Goal: Task Accomplishment & Management: Use online tool/utility

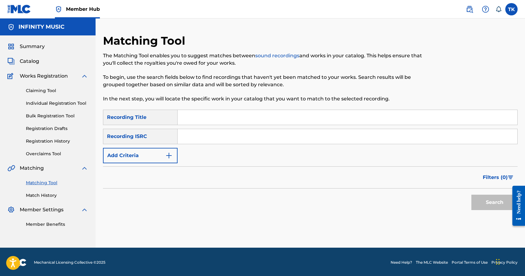
scroll to position [1, 0]
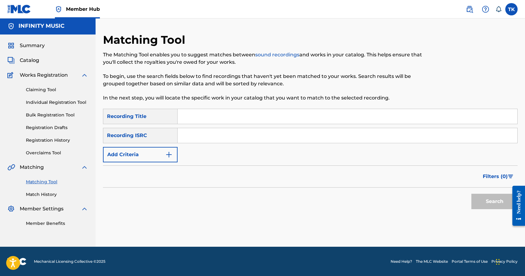
click at [368, 42] on div "Matching Tool The Matching Tool enables you to suggest matches between sound re…" at bounding box center [262, 71] width 319 height 76
click at [253, 120] on input "Search Form" at bounding box center [348, 116] width 340 height 15
type input "Boeing"
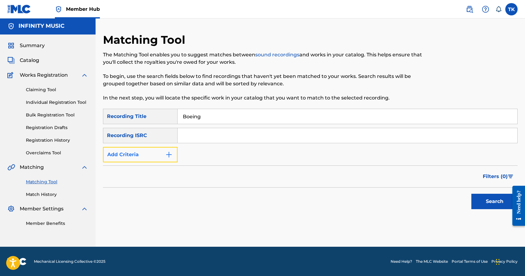
click at [167, 158] on img "Search Form" at bounding box center [168, 154] width 7 height 7
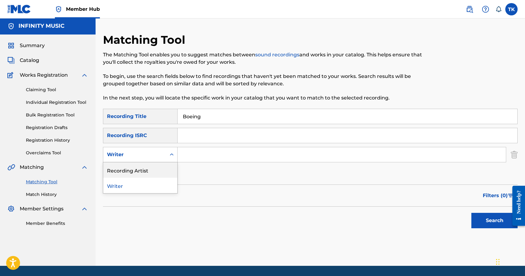
click at [168, 166] on div "Recording Artist" at bounding box center [140, 169] width 74 height 15
click at [210, 150] on input "Search Form" at bounding box center [342, 154] width 328 height 15
type input "ULUKMANAPO"
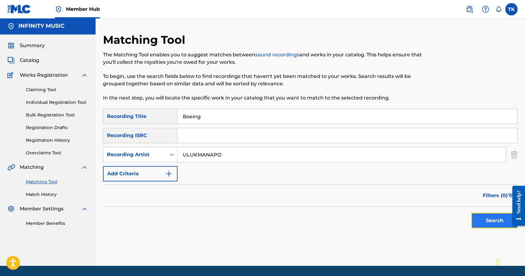
click at [490, 223] on button "Search" at bounding box center [494, 220] width 46 height 15
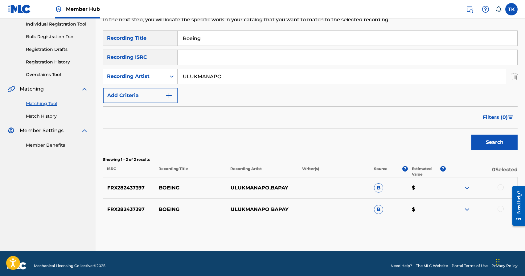
scroll to position [84, 0]
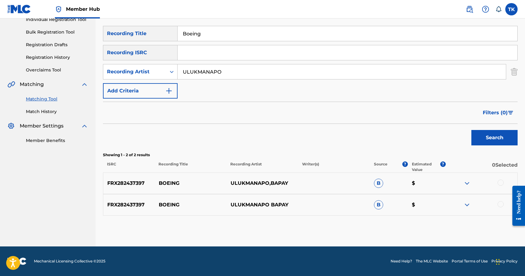
click at [500, 203] on div at bounding box center [501, 204] width 6 height 6
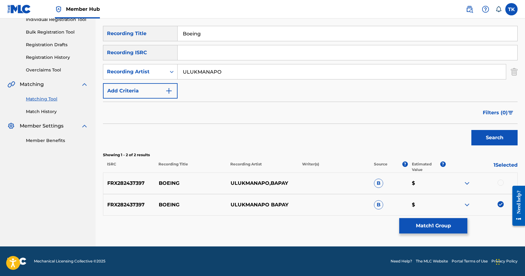
click at [499, 183] on div at bounding box center [501, 183] width 6 height 6
click at [445, 223] on button "Match 2 Groups" at bounding box center [433, 225] width 68 height 15
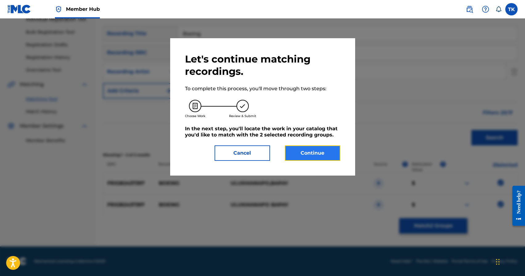
click at [327, 156] on button "Continue" at bounding box center [312, 152] width 55 height 15
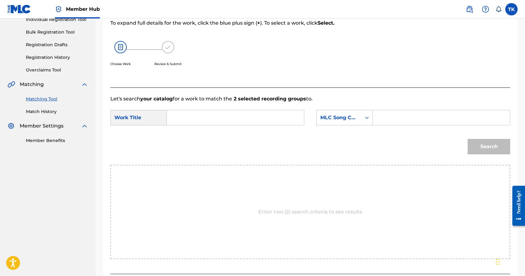
click at [245, 114] on input "Search Form" at bounding box center [235, 117] width 127 height 15
click at [194, 145] on span "ing" at bounding box center [191, 143] width 8 height 6
type input "boeing"
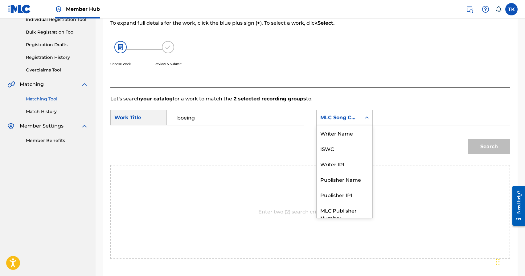
click at [354, 122] on div "MLC Song Code" at bounding box center [339, 118] width 45 height 12
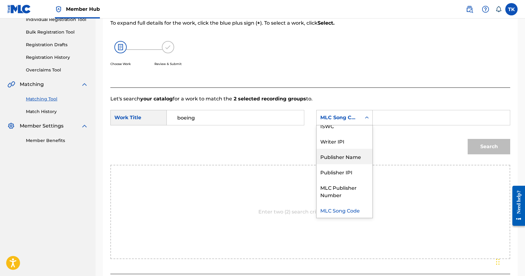
click at [347, 152] on div "Publisher Name" at bounding box center [345, 156] width 56 height 15
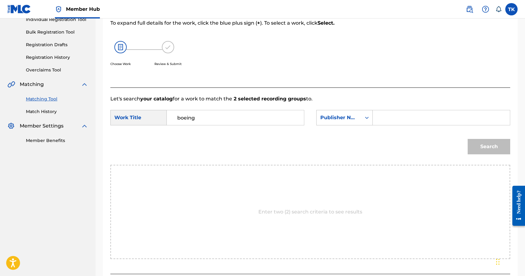
click at [390, 118] on input "Search Form" at bounding box center [441, 117] width 127 height 15
type input "INFINITY MUSIC"
click at [481, 142] on button "Search" at bounding box center [489, 146] width 43 height 15
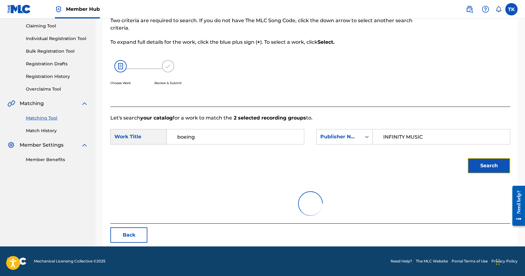
scroll to position [84, 0]
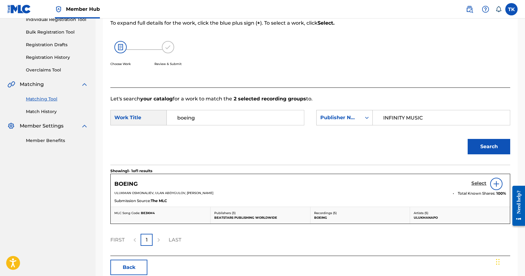
click at [474, 183] on h5 "Select" at bounding box center [478, 184] width 15 height 6
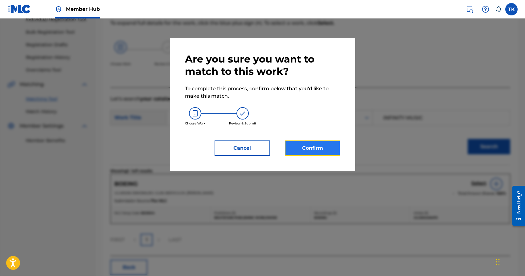
click at [327, 143] on button "Confirm" at bounding box center [312, 148] width 55 height 15
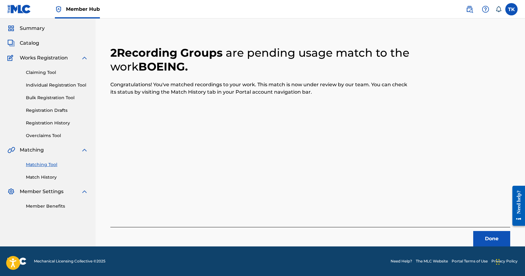
scroll to position [18, 0]
click at [490, 245] on button "Done" at bounding box center [491, 238] width 37 height 15
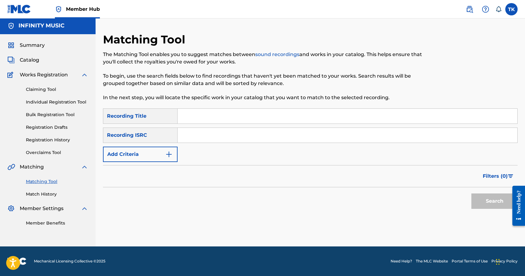
scroll to position [0, 0]
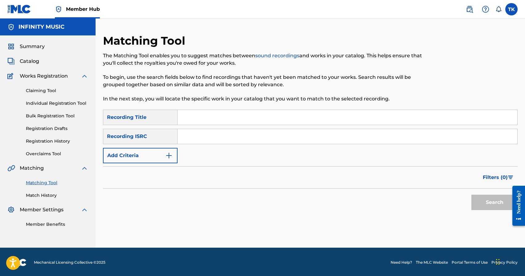
click at [244, 120] on input "Search Form" at bounding box center [348, 117] width 340 height 15
type input "не сегодня семдесят пятый"
click at [478, 199] on button "Search" at bounding box center [494, 202] width 46 height 15
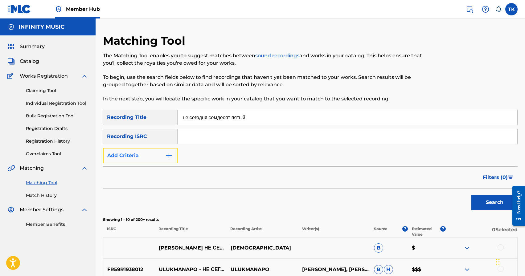
click at [172, 155] on img "Search Form" at bounding box center [168, 155] width 7 height 7
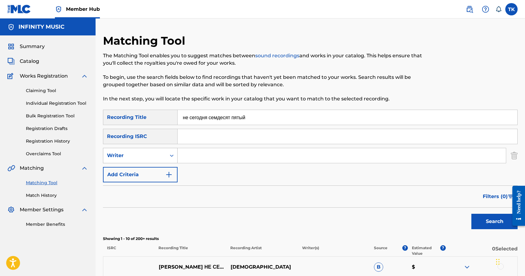
click at [170, 159] on div "Search Form" at bounding box center [171, 155] width 11 height 11
click at [169, 170] on div "Recording Artist" at bounding box center [140, 170] width 74 height 15
click at [195, 160] on input "Search Form" at bounding box center [342, 155] width 328 height 15
type input "ULUKMANAPO"
click at [499, 225] on button "Search" at bounding box center [494, 221] width 46 height 15
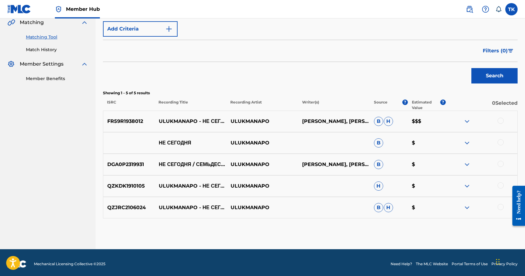
scroll to position [146, 0]
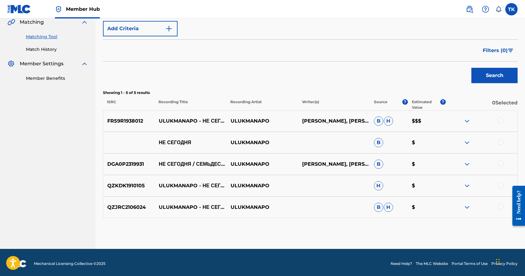
click at [502, 120] on div at bounding box center [501, 120] width 6 height 6
click at [444, 223] on button "Match 1 Group" at bounding box center [433, 225] width 68 height 15
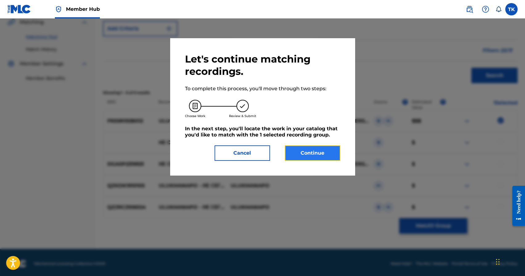
click at [322, 153] on button "Continue" at bounding box center [312, 152] width 55 height 15
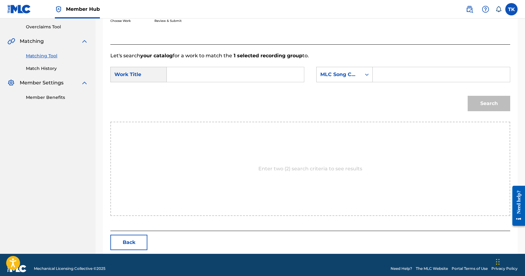
scroll to position [134, 0]
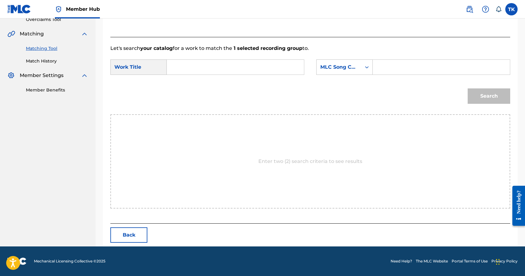
click at [266, 69] on input "Search Form" at bounding box center [235, 67] width 127 height 15
click at [196, 118] on div "не сег одня / семьдесят пятый" at bounding box center [189, 110] width 34 height 33
type input "не сегодня / семьдесят пятый"
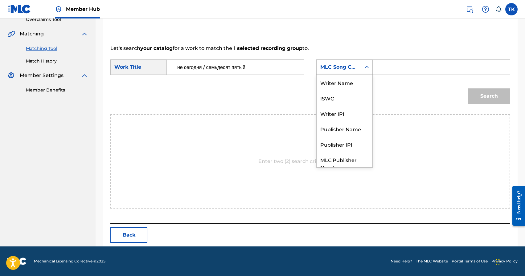
click at [341, 65] on div "MLC Song Code" at bounding box center [338, 66] width 37 height 7
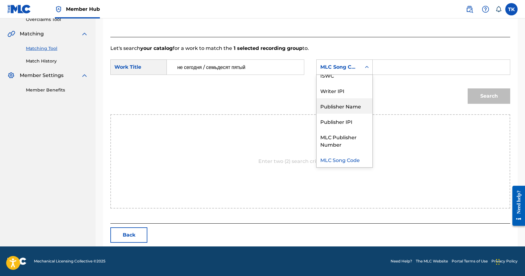
click at [341, 109] on div "Publisher Name" at bounding box center [345, 105] width 56 height 15
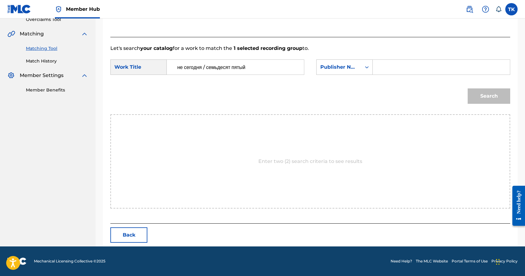
click at [391, 68] on input "Search Form" at bounding box center [441, 67] width 127 height 15
type input "INFINITY MUSIC"
click at [491, 92] on button "Search" at bounding box center [489, 95] width 43 height 15
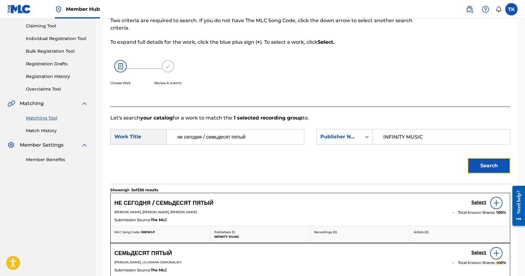
scroll to position [134, 0]
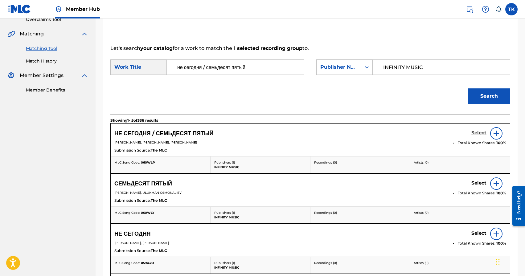
click at [474, 133] on h5 "Select" at bounding box center [478, 133] width 15 height 6
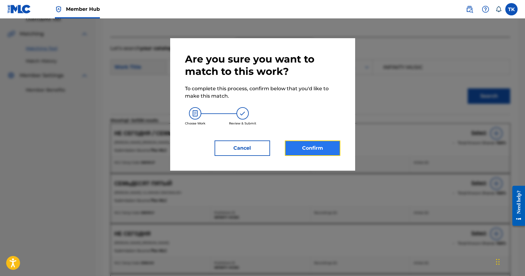
click at [325, 144] on button "Confirm" at bounding box center [312, 148] width 55 height 15
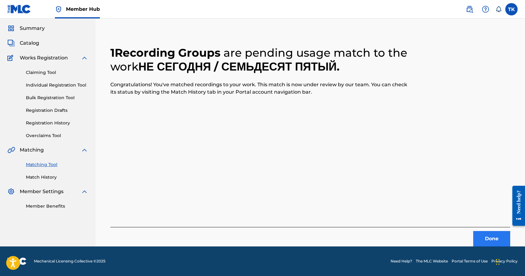
scroll to position [18, 0]
click at [486, 240] on button "Done" at bounding box center [491, 238] width 37 height 15
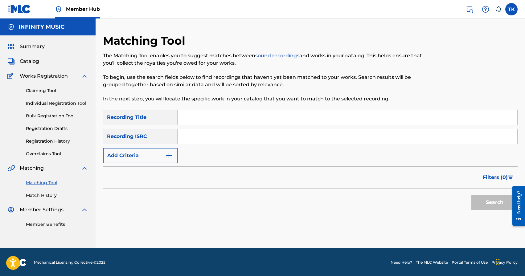
click at [252, 119] on input "Search Form" at bounding box center [348, 117] width 340 height 15
type input "[PERSON_NAME]"
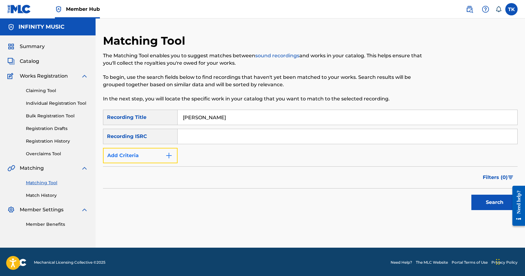
click at [169, 155] on img "Search Form" at bounding box center [168, 155] width 7 height 7
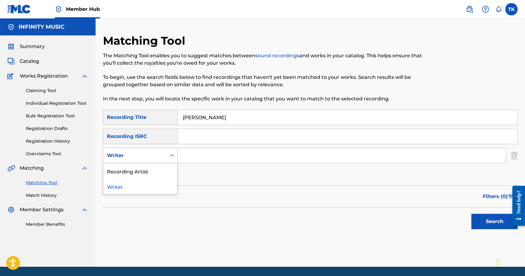
click at [169, 155] on icon "Search Form" at bounding box center [172, 156] width 6 height 6
click at [169, 168] on div "Recording Artist" at bounding box center [140, 170] width 74 height 15
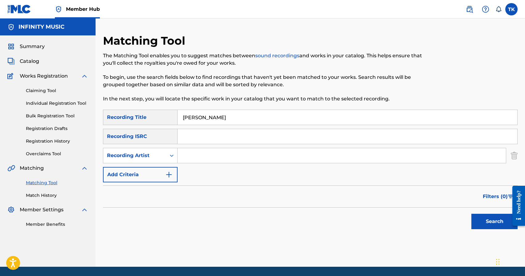
click at [207, 160] on input "Search Form" at bounding box center [342, 155] width 328 height 15
type input "ULUKMANAPO"
click at [484, 218] on button "Search" at bounding box center [494, 221] width 46 height 15
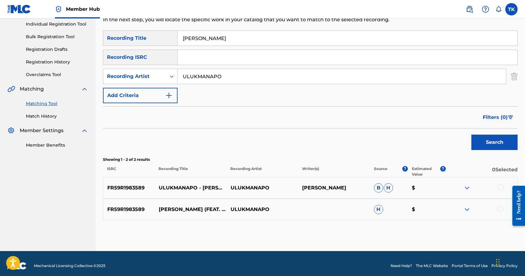
scroll to position [82, 0]
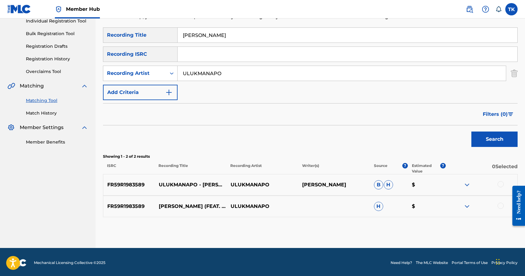
click at [501, 205] on div at bounding box center [501, 206] width 6 height 6
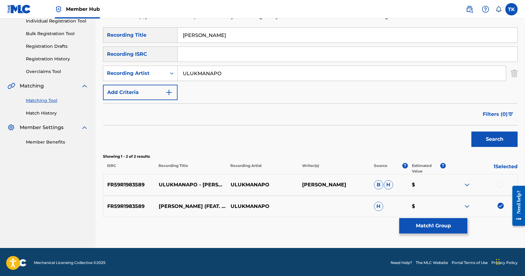
click at [500, 185] on div at bounding box center [501, 184] width 6 height 6
click at [426, 225] on button "Match 2 Groups" at bounding box center [433, 225] width 68 height 15
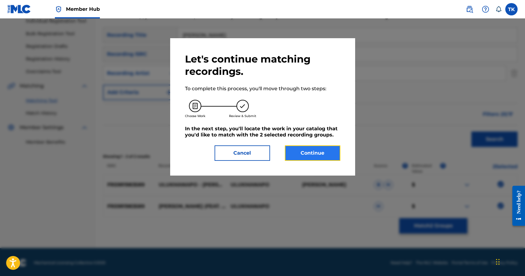
click at [307, 154] on button "Continue" at bounding box center [312, 152] width 55 height 15
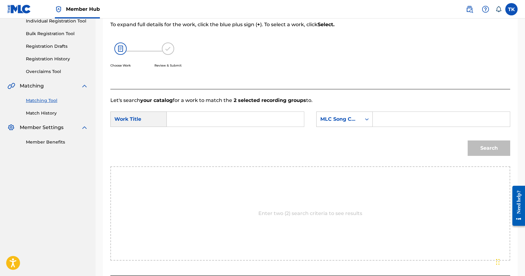
click at [237, 120] on input "Search Form" at bounding box center [235, 119] width 127 height 15
type input "[PERSON_NAME]"
click at [341, 125] on div "MLC Song Code" at bounding box center [344, 119] width 56 height 15
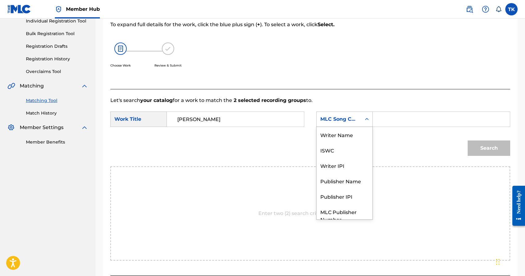
scroll to position [23, 0]
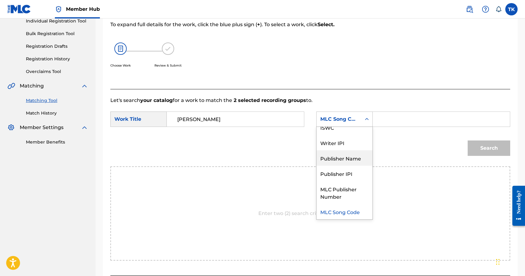
click at [337, 157] on div "Publisher Name" at bounding box center [345, 157] width 56 height 15
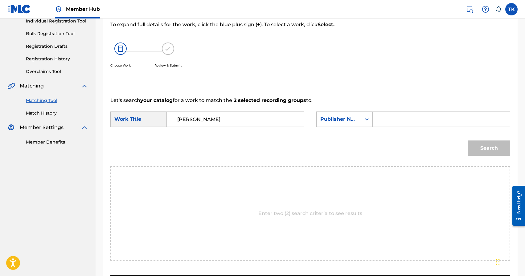
click at [400, 111] on form "SearchWithCriteria92b42d5a-12e2-489d-909c-a36872bb02cc Work Title [PERSON_NAME]…" at bounding box center [310, 135] width 400 height 62
click at [399, 120] on input "Search Form" at bounding box center [441, 119] width 127 height 15
type input "INFINITY MUSIC"
click at [478, 146] on button "Search" at bounding box center [489, 148] width 43 height 15
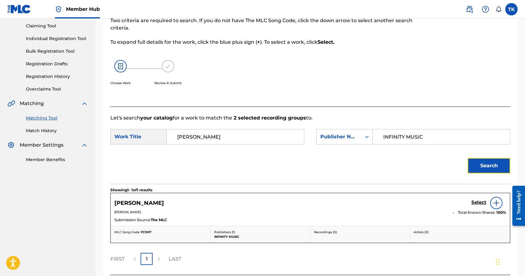
scroll to position [82, 0]
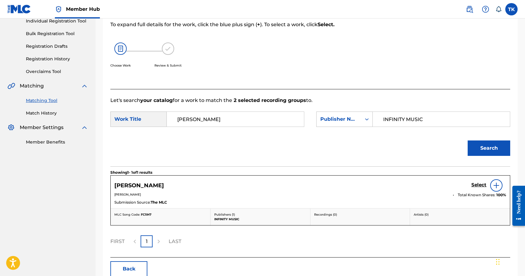
click at [233, 125] on input "[PERSON_NAME]" at bounding box center [235, 119] width 127 height 15
click at [233, 121] on input "[PERSON_NAME]" at bounding box center [235, 119] width 127 height 15
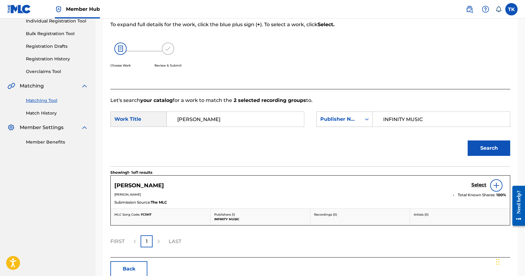
click at [233, 121] on input "[PERSON_NAME]" at bounding box center [235, 119] width 127 height 15
paste input "[PERSON_NAME]"
type input "[PERSON_NAME]"
click at [489, 148] on button "Search" at bounding box center [489, 148] width 43 height 15
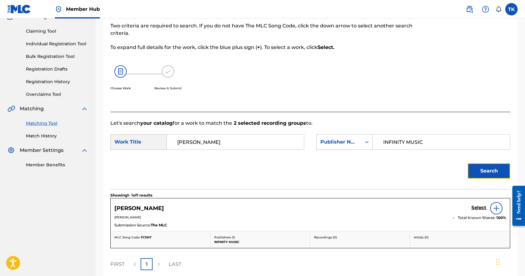
scroll to position [43, 0]
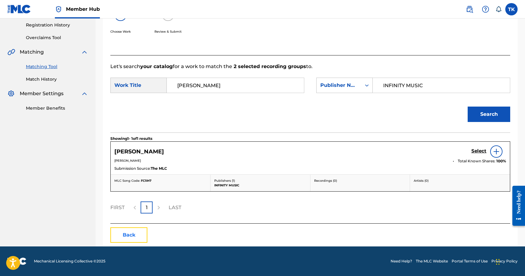
click at [140, 236] on button "Back" at bounding box center [128, 234] width 37 height 15
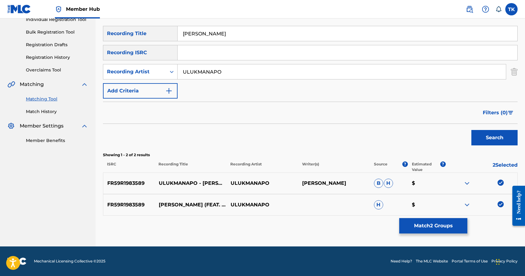
scroll to position [84, 0]
click at [500, 205] on img at bounding box center [501, 204] width 6 height 6
click at [501, 183] on img at bounding box center [501, 183] width 6 height 6
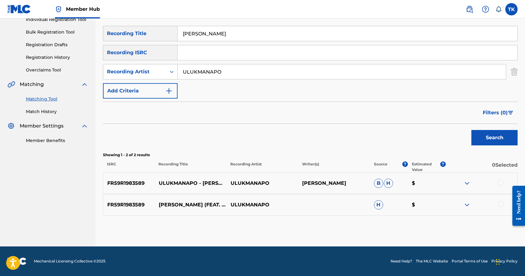
click at [240, 35] on input "[PERSON_NAME]" at bounding box center [348, 33] width 340 height 15
type input "Азалия"
click at [495, 138] on button "Search" at bounding box center [494, 137] width 46 height 15
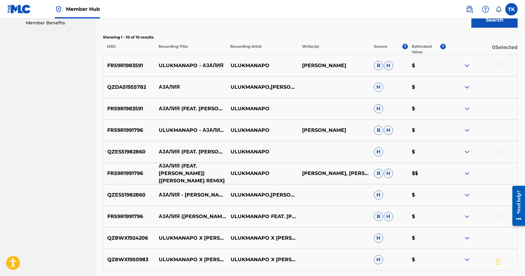
scroll to position [189, 0]
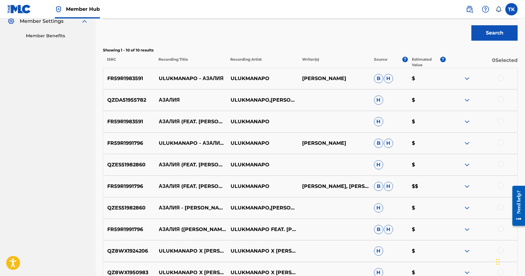
click at [500, 119] on div at bounding box center [501, 121] width 6 height 6
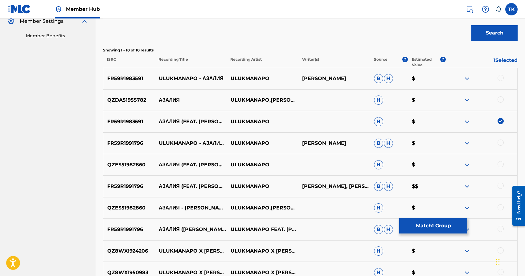
click at [500, 99] on div at bounding box center [501, 99] width 6 height 6
click at [499, 76] on div at bounding box center [501, 78] width 6 height 6
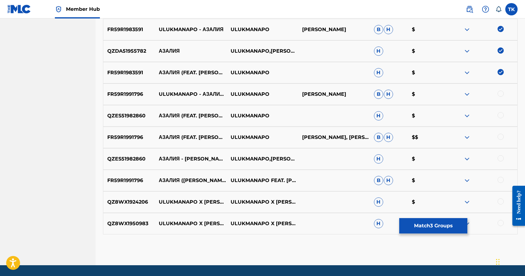
scroll to position [244, 0]
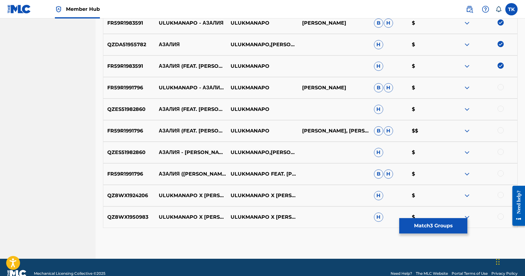
click at [501, 194] on div at bounding box center [501, 195] width 6 height 6
click at [426, 225] on button "Match 4 Groups" at bounding box center [433, 225] width 68 height 15
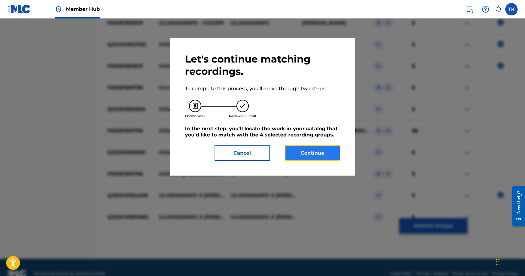
click at [317, 152] on button "Continue" at bounding box center [312, 152] width 55 height 15
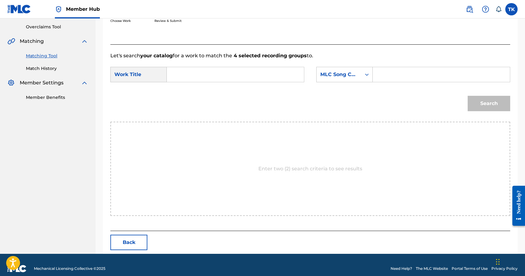
scroll to position [134, 0]
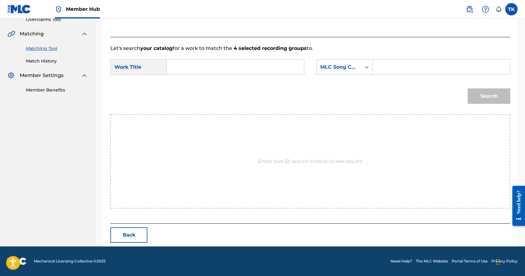
click at [249, 69] on input "Search Form" at bounding box center [235, 67] width 127 height 15
type input "азалия"
click at [346, 63] on div "MLC Song Code" at bounding box center [339, 67] width 45 height 12
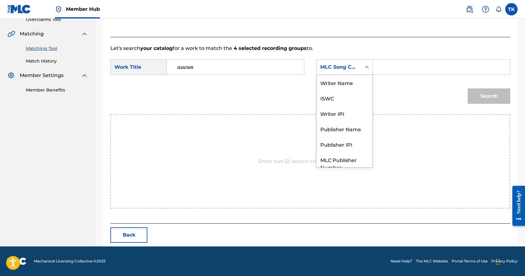
scroll to position [23, 0]
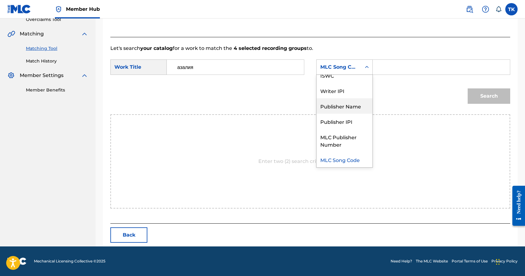
click at [342, 103] on div "Publisher Name" at bounding box center [345, 105] width 56 height 15
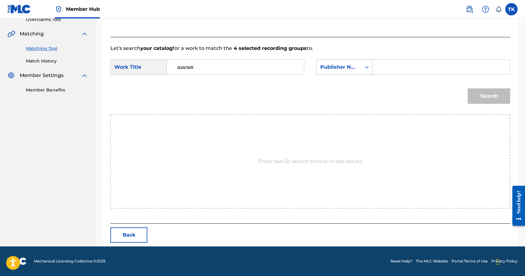
click at [384, 69] on input "Search Form" at bounding box center [441, 67] width 127 height 15
type input "INFINITY MUSIC"
click at [497, 98] on button "Search" at bounding box center [489, 95] width 43 height 15
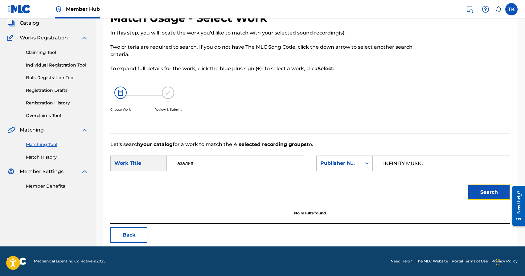
scroll to position [38, 0]
click at [180, 164] on input "азалия" at bounding box center [235, 163] width 127 height 15
type input "Азалия"
click at [477, 193] on button "Search" at bounding box center [489, 192] width 43 height 15
click at [133, 231] on button "Back" at bounding box center [128, 234] width 37 height 15
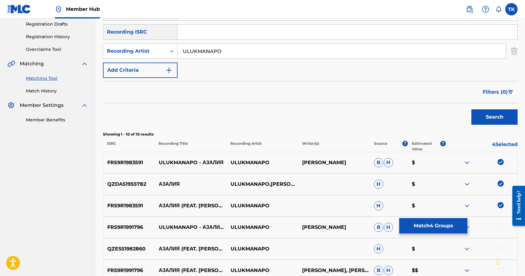
scroll to position [113, 0]
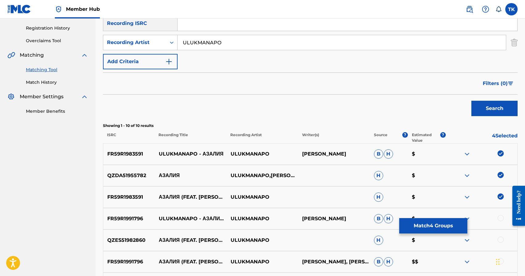
click at [499, 195] on img at bounding box center [501, 197] width 6 height 6
click at [500, 176] on img at bounding box center [501, 175] width 6 height 6
click at [501, 154] on img at bounding box center [501, 153] width 6 height 6
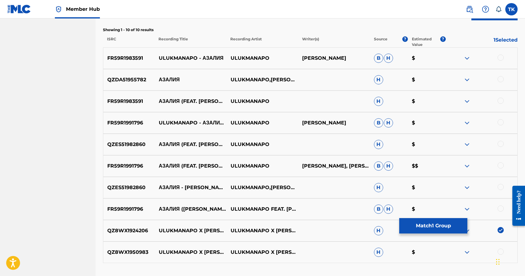
scroll to position [209, 0]
click at [501, 232] on img at bounding box center [501, 230] width 6 height 6
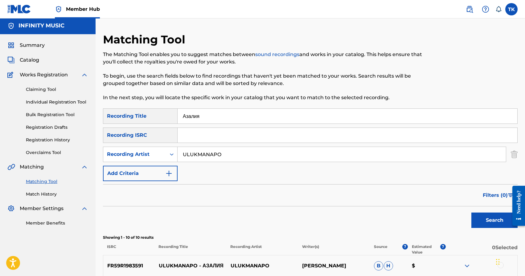
scroll to position [0, 0]
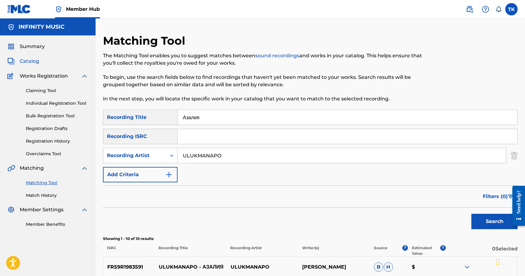
click at [27, 63] on span "Catalog" at bounding box center [29, 61] width 19 height 7
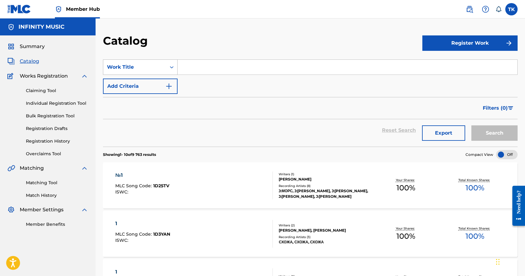
click at [167, 69] on div "Search Form" at bounding box center [171, 67] width 11 height 11
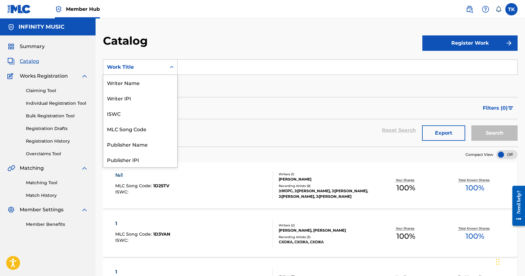
scroll to position [92, 0]
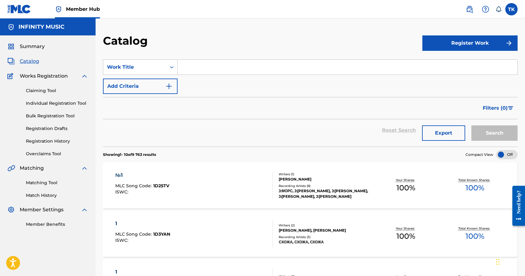
click at [167, 69] on div "Search Form" at bounding box center [171, 67] width 11 height 11
click at [205, 70] on input "Search Form" at bounding box center [348, 67] width 340 height 15
type input "Азалия"
click at [501, 133] on button "Search" at bounding box center [494, 132] width 46 height 15
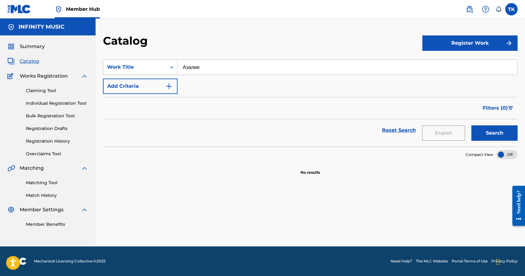
click at [212, 65] on input "Азалия" at bounding box center [348, 67] width 340 height 15
click at [161, 86] on button "Add Criteria" at bounding box center [140, 86] width 75 height 15
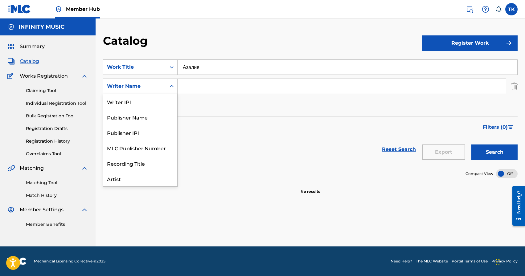
click at [161, 86] on div "Writer Name" at bounding box center [134, 86] width 55 height 7
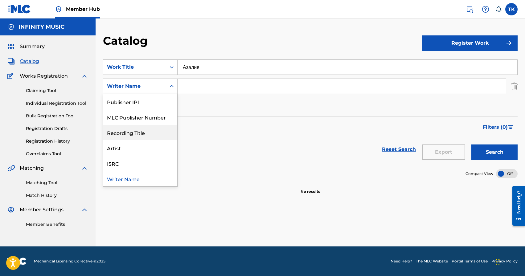
click at [156, 132] on div "Recording Title" at bounding box center [140, 132] width 74 height 15
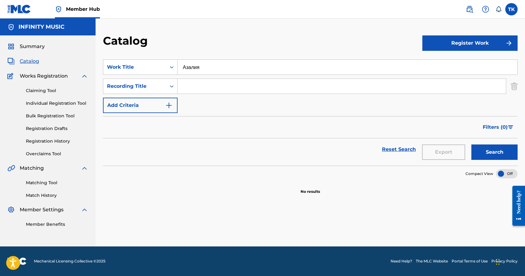
click at [205, 88] on input "Search Form" at bounding box center [342, 86] width 328 height 15
type input "Азалия"
click at [484, 153] on button "Search" at bounding box center [494, 152] width 46 height 15
click at [52, 184] on link "Matching Tool" at bounding box center [57, 183] width 62 height 6
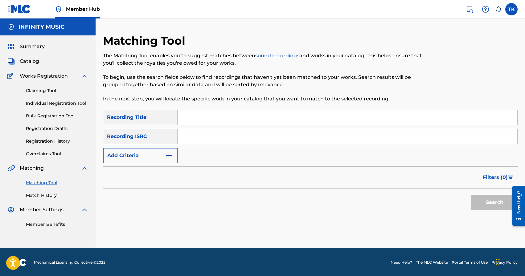
click at [270, 119] on input "Search Form" at bounding box center [348, 117] width 340 height 15
type input "от колыбели до могилы"
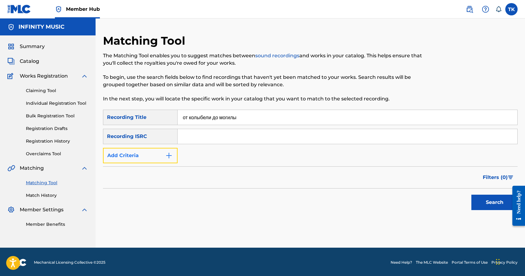
click at [163, 158] on button "Add Criteria" at bounding box center [140, 155] width 75 height 15
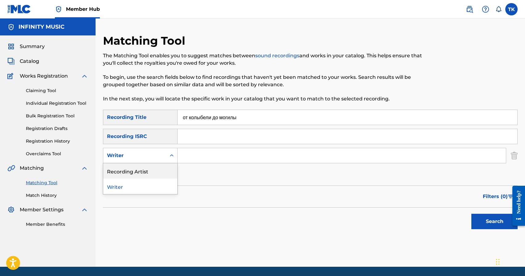
click at [163, 171] on div "Recording Artist" at bounding box center [140, 170] width 74 height 15
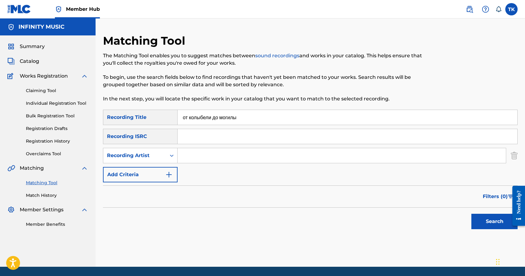
click at [198, 154] on input "Search Form" at bounding box center [342, 155] width 328 height 15
type input "ULUKMANAPO"
click at [497, 217] on button "Search" at bounding box center [494, 221] width 46 height 15
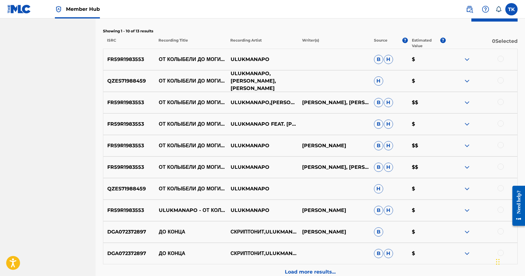
scroll to position [207, 0]
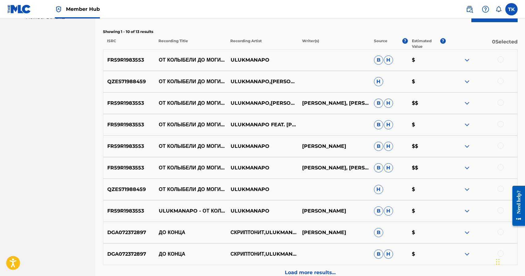
click at [502, 210] on div at bounding box center [501, 210] width 6 height 6
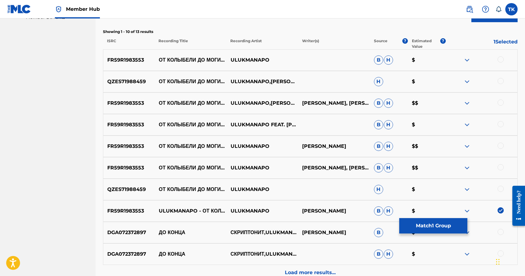
click at [502, 189] on div at bounding box center [501, 189] width 6 height 6
click at [501, 165] on div at bounding box center [501, 167] width 6 height 6
click at [501, 146] on div at bounding box center [501, 146] width 6 height 6
click at [500, 125] on div at bounding box center [501, 124] width 6 height 6
click at [500, 104] on div at bounding box center [501, 103] width 6 height 6
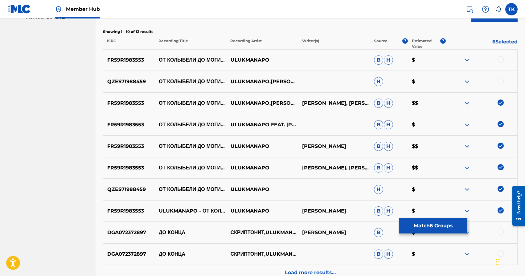
click at [501, 83] on div at bounding box center [501, 81] width 6 height 6
click at [500, 58] on div at bounding box center [501, 59] width 6 height 6
click at [437, 222] on button "Match 8 Groups" at bounding box center [433, 225] width 68 height 15
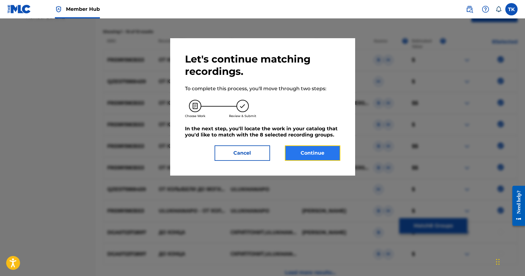
click at [322, 155] on button "Continue" at bounding box center [312, 152] width 55 height 15
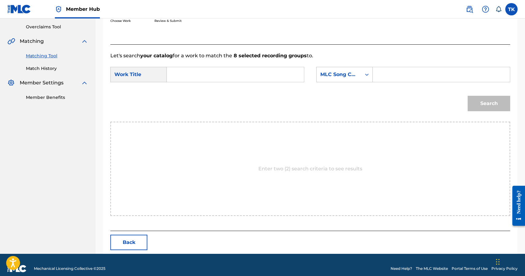
scroll to position [134, 0]
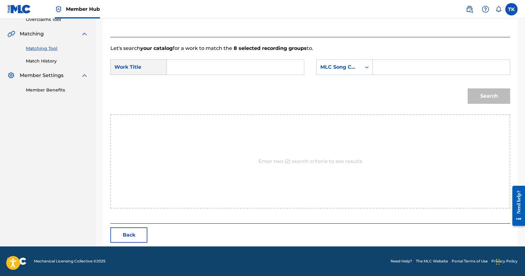
click at [259, 63] on input "Search Form" at bounding box center [235, 67] width 127 height 15
click at [193, 86] on strong "колыб" at bounding box center [185, 88] width 16 height 6
type input "от колыбели до могилы"
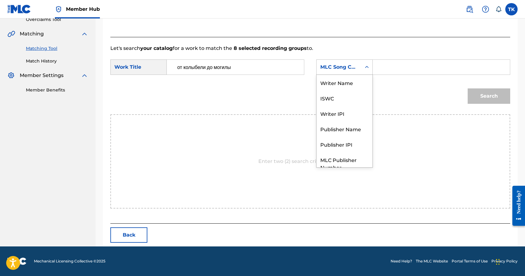
click at [342, 69] on div "MLC Song Code" at bounding box center [338, 66] width 37 height 7
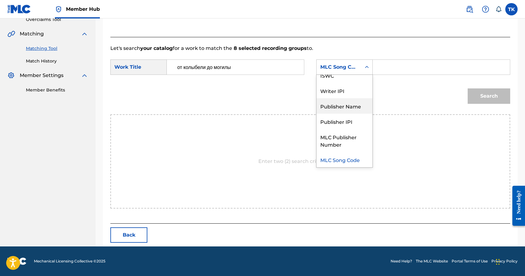
click at [342, 100] on div "Publisher Name" at bounding box center [345, 105] width 56 height 15
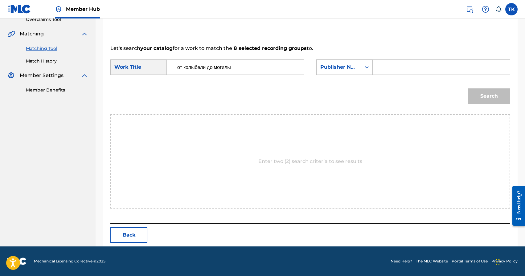
click at [391, 73] on input "Search Form" at bounding box center [441, 67] width 127 height 15
type input "INFINITY MUSIC"
click at [479, 102] on button "Search" at bounding box center [489, 95] width 43 height 15
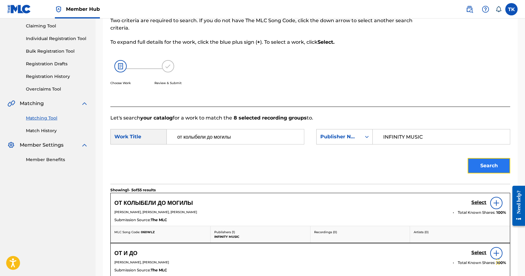
scroll to position [134, 0]
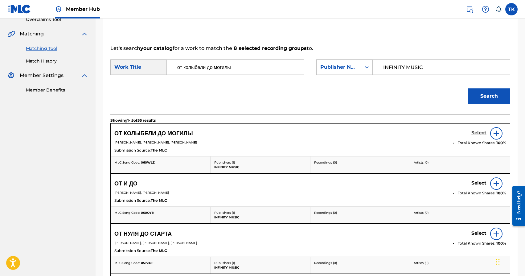
click at [478, 133] on h5 "Select" at bounding box center [478, 133] width 15 height 6
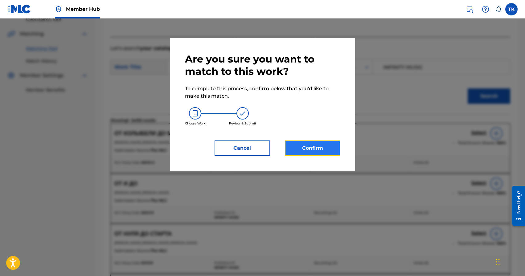
click at [308, 149] on button "Confirm" at bounding box center [312, 148] width 55 height 15
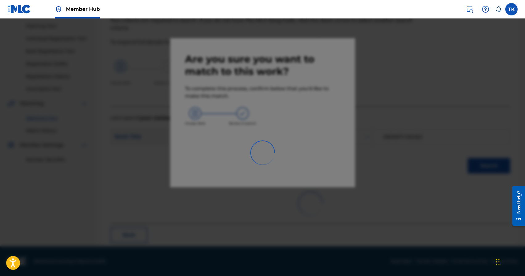
scroll to position [18, 0]
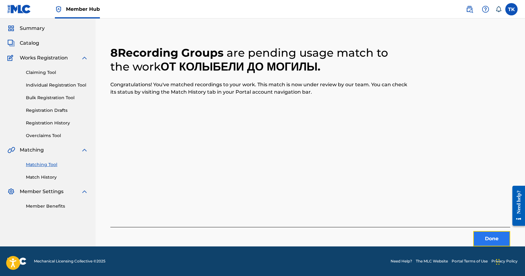
click at [476, 233] on button "Done" at bounding box center [491, 238] width 37 height 15
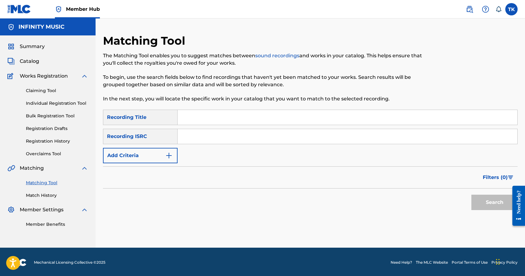
click at [233, 115] on input "Search Form" at bounding box center [348, 117] width 340 height 15
type input "dolina khaifa"
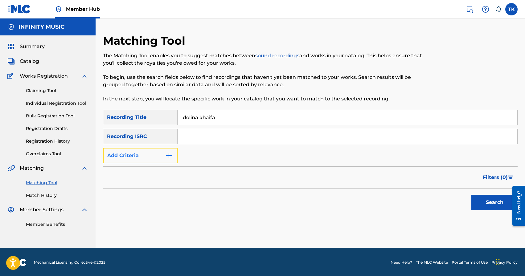
click at [162, 157] on button "Add Criteria" at bounding box center [140, 155] width 75 height 15
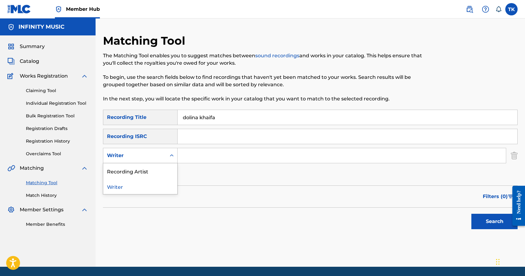
click at [162, 157] on div "Writer" at bounding box center [134, 155] width 55 height 7
click at [162, 170] on div "Recording Artist" at bounding box center [140, 170] width 74 height 15
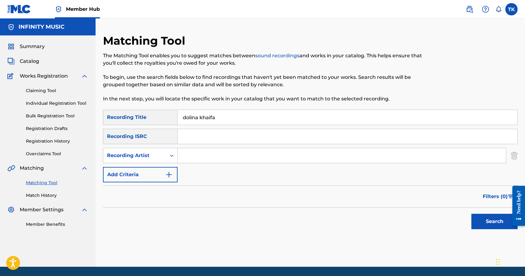
click at [203, 158] on input "Search Form" at bounding box center [342, 155] width 328 height 15
type input "ULUKMANAPO"
click at [481, 219] on button "Search" at bounding box center [494, 221] width 46 height 15
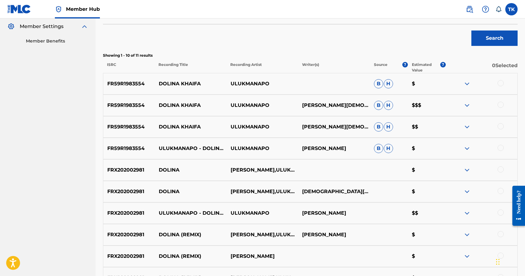
scroll to position [171, 0]
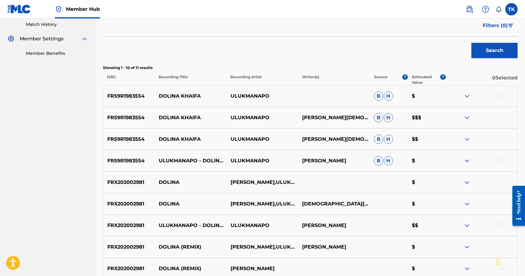
click at [501, 158] on div at bounding box center [501, 160] width 6 height 6
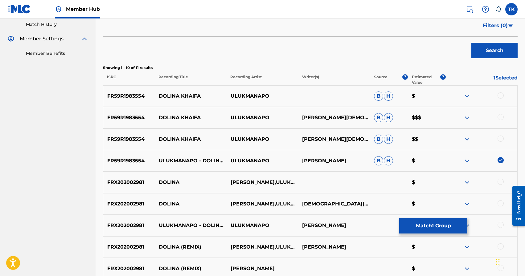
click at [501, 137] on div at bounding box center [501, 139] width 6 height 6
click at [501, 118] on div at bounding box center [501, 117] width 6 height 6
click at [500, 96] on div at bounding box center [501, 95] width 6 height 6
click at [501, 182] on div at bounding box center [501, 182] width 6 height 6
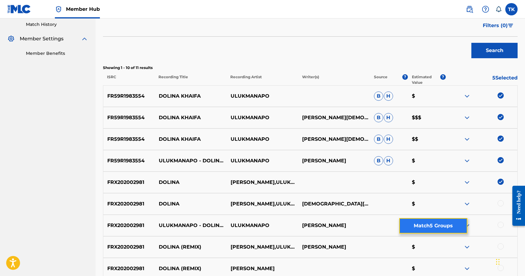
click at [453, 223] on button "Match 5 Groups" at bounding box center [433, 225] width 68 height 15
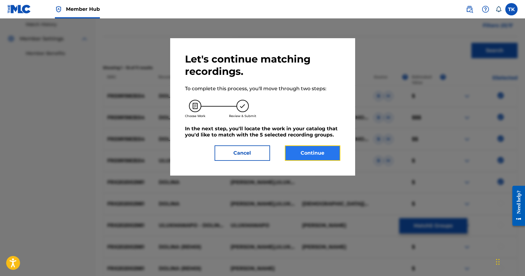
click at [324, 146] on button "Continue" at bounding box center [312, 152] width 55 height 15
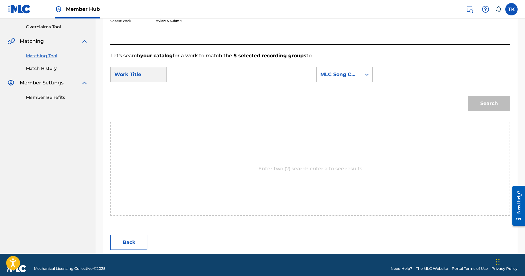
scroll to position [134, 0]
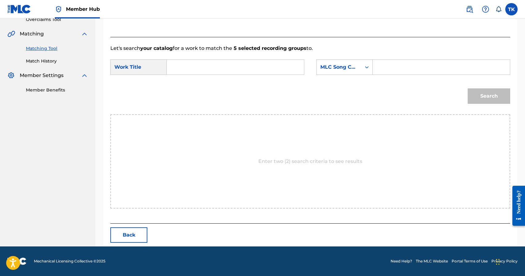
click at [243, 73] on input "Search Form" at bounding box center [235, 67] width 127 height 15
click at [191, 98] on div "dolina khaifa" at bounding box center [189, 92] width 34 height 11
type input "dolina khaifa"
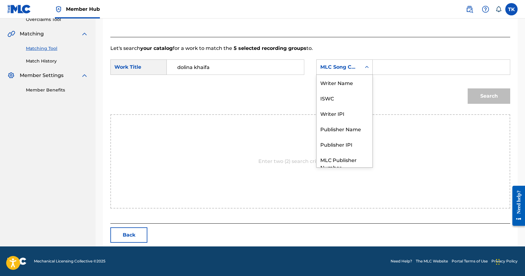
click at [364, 72] on div "Search Form" at bounding box center [366, 67] width 11 height 11
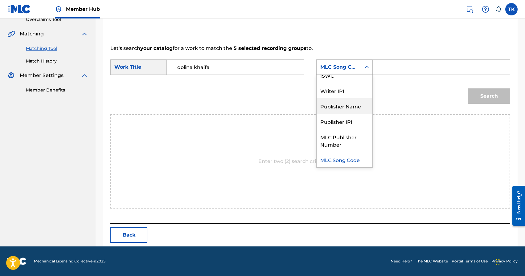
click at [351, 105] on div "Publisher Name" at bounding box center [345, 105] width 56 height 15
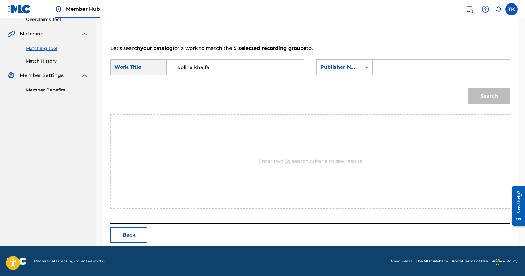
click at [391, 67] on input "Search Form" at bounding box center [441, 67] width 127 height 15
type input "INFINITY MUSIC"
click at [481, 102] on button "Search" at bounding box center [489, 95] width 43 height 15
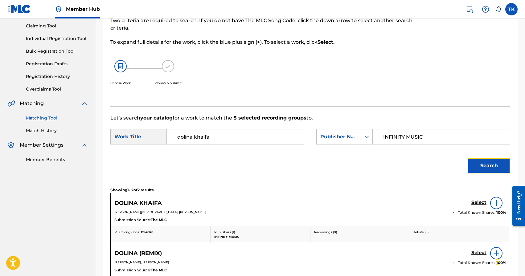
scroll to position [134, 0]
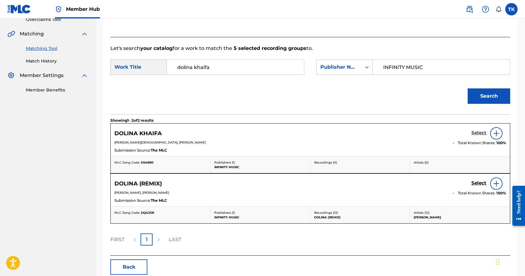
click at [480, 133] on h5 "Select" at bounding box center [478, 133] width 15 height 6
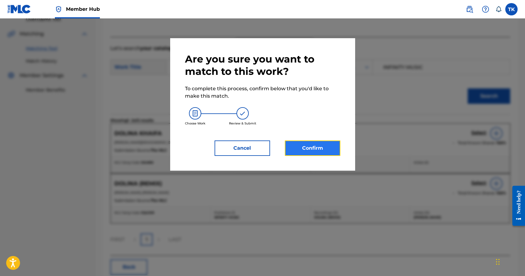
click at [316, 141] on button "Confirm" at bounding box center [312, 148] width 55 height 15
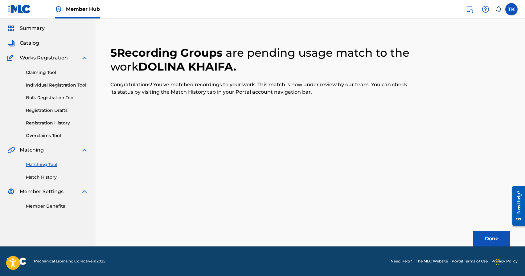
scroll to position [18, 0]
click at [485, 232] on button "Done" at bounding box center [491, 238] width 37 height 15
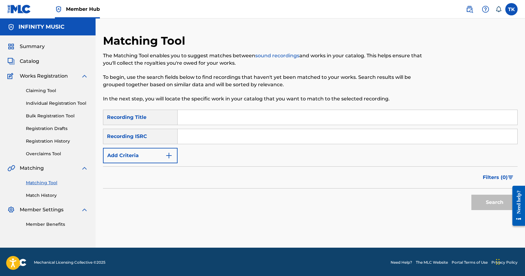
click at [210, 112] on input "Search Form" at bounding box center [348, 117] width 340 height 15
type input "диво"
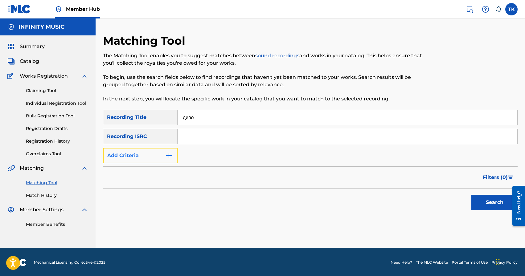
click at [172, 154] on img "Search Form" at bounding box center [168, 155] width 7 height 7
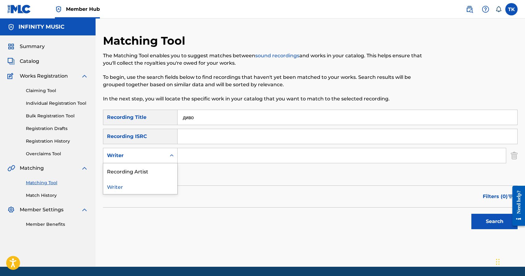
click at [172, 154] on icon "Search Form" at bounding box center [172, 156] width 6 height 6
click at [167, 167] on div "Recording Artist" at bounding box center [140, 170] width 74 height 15
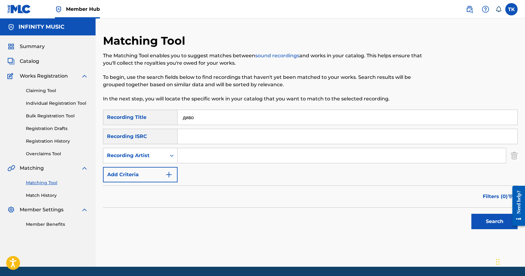
click at [193, 155] on input "Search Form" at bounding box center [342, 155] width 328 height 15
type input "ULUKMANAPO"
click at [489, 226] on button "Search" at bounding box center [494, 221] width 46 height 15
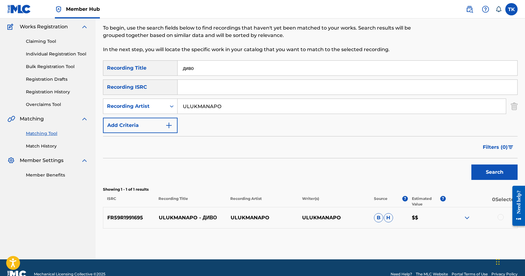
scroll to position [62, 0]
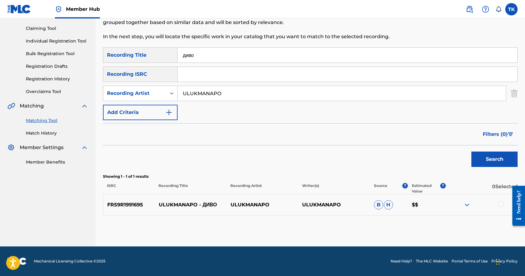
click at [500, 206] on div at bounding box center [501, 204] width 6 height 6
click at [453, 221] on button "Match 1 Group" at bounding box center [433, 225] width 68 height 15
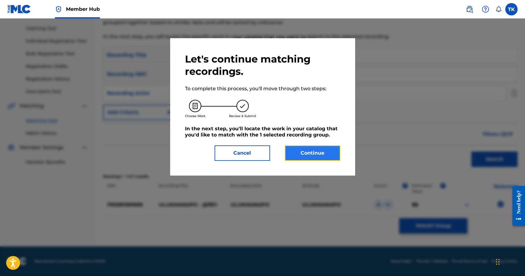
click at [329, 154] on button "Continue" at bounding box center [312, 152] width 55 height 15
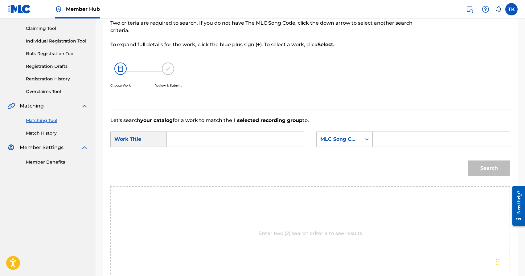
click at [270, 135] on input "Search Form" at bounding box center [235, 139] width 127 height 15
type input "диво"
click at [353, 144] on div "MLC Song Code" at bounding box center [339, 139] width 45 height 12
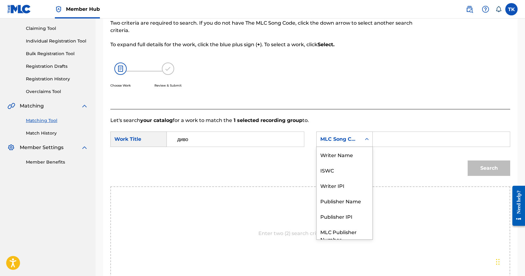
scroll to position [23, 0]
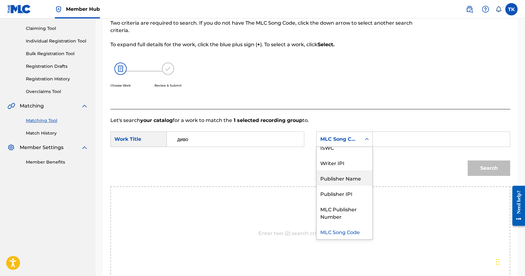
click at [354, 173] on div "Publisher Name" at bounding box center [345, 177] width 56 height 15
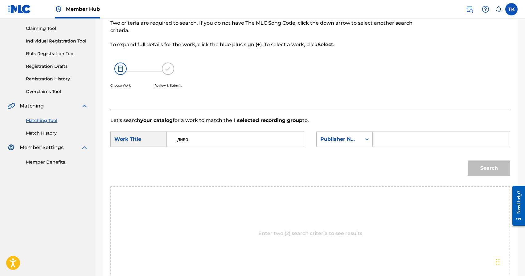
click at [387, 138] on input "Search Form" at bounding box center [441, 139] width 127 height 15
type input "U"
type input "INFINITY MUSIC"
click at [482, 169] on button "Search" at bounding box center [489, 168] width 43 height 15
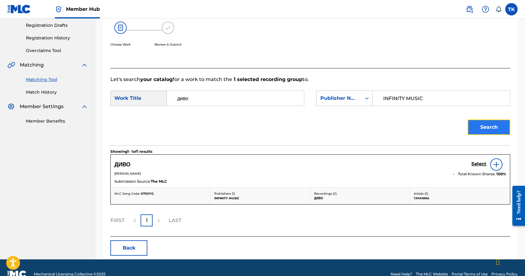
scroll to position [104, 0]
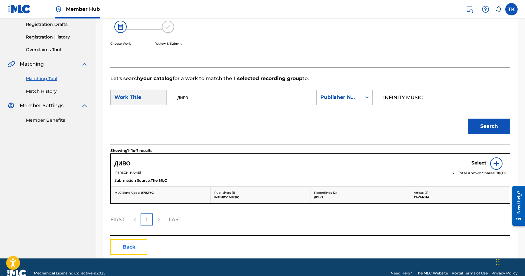
click at [131, 243] on button "Back" at bounding box center [128, 247] width 37 height 15
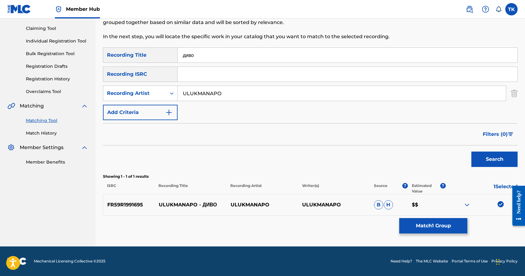
scroll to position [62, 0]
click at [500, 207] on img at bounding box center [501, 204] width 6 height 6
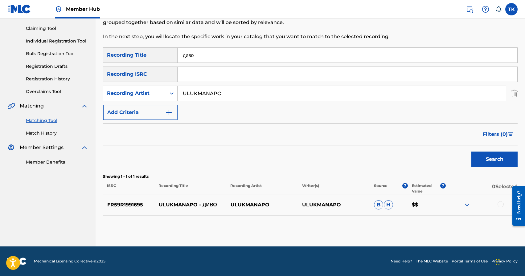
click at [231, 53] on input "диво" at bounding box center [348, 55] width 340 height 15
click at [238, 59] on input "диво" at bounding box center [348, 55] width 340 height 15
type input "танцую"
click at [497, 164] on button "Search" at bounding box center [494, 159] width 46 height 15
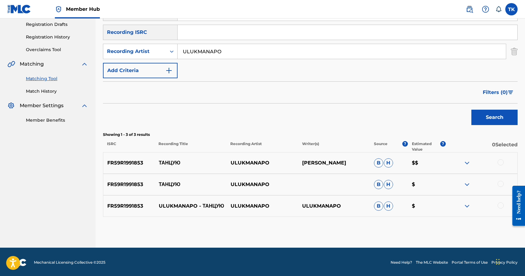
scroll to position [105, 0]
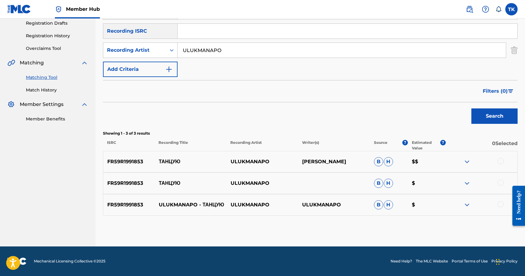
click at [500, 202] on div at bounding box center [501, 204] width 6 height 6
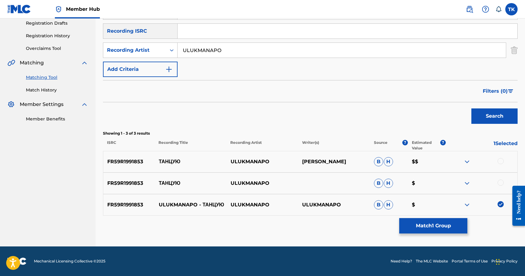
click at [499, 183] on div at bounding box center [501, 183] width 6 height 6
click at [501, 162] on div at bounding box center [501, 161] width 6 height 6
click at [444, 227] on button "Match 3 Groups" at bounding box center [433, 225] width 68 height 15
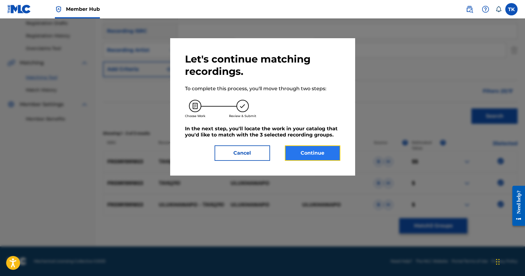
click at [334, 152] on button "Continue" at bounding box center [312, 152] width 55 height 15
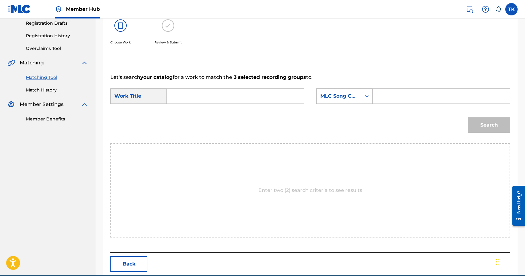
click at [246, 99] on input "Search Form" at bounding box center [235, 96] width 127 height 15
type input "танцую"
click at [360, 96] on div "MLC Song Code" at bounding box center [339, 96] width 45 height 12
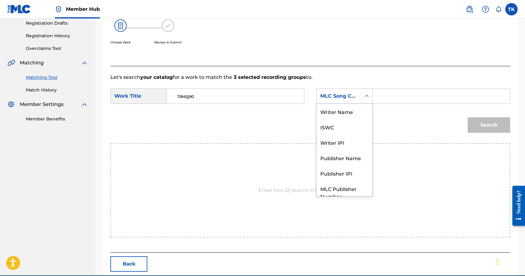
scroll to position [23, 0]
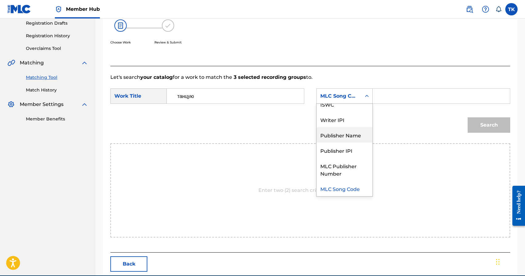
click at [351, 137] on div "Publisher Name" at bounding box center [345, 134] width 56 height 15
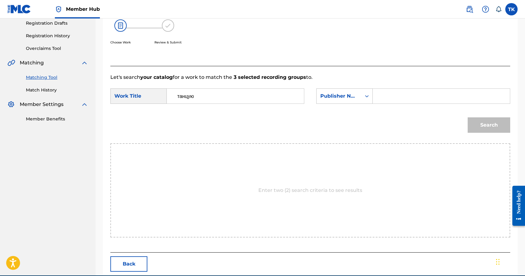
click at [401, 83] on form "SearchWithCriteria92b42d5a-12e2-489d-909c-a36872bb02cc Work Title танцую Search…" at bounding box center [310, 112] width 400 height 62
click at [399, 90] on input "Search Form" at bounding box center [441, 96] width 127 height 15
type input "INFINITY MUSIC"
click at [483, 120] on button "Search" at bounding box center [489, 124] width 43 height 15
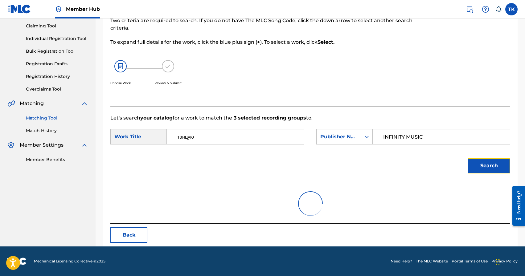
scroll to position [105, 0]
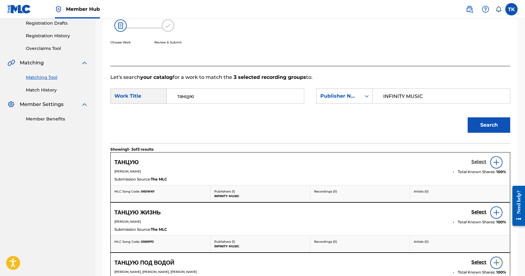
click at [478, 163] on h5 "Select" at bounding box center [478, 162] width 15 height 6
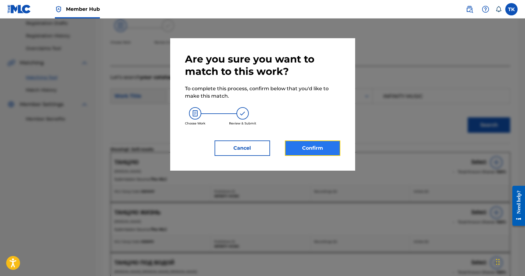
click at [317, 149] on button "Confirm" at bounding box center [312, 148] width 55 height 15
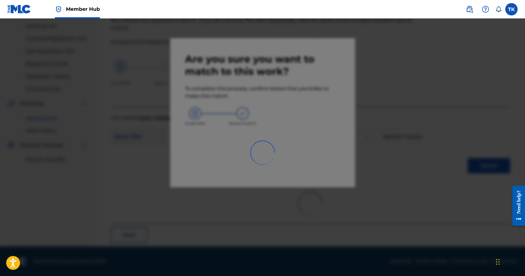
scroll to position [18, 0]
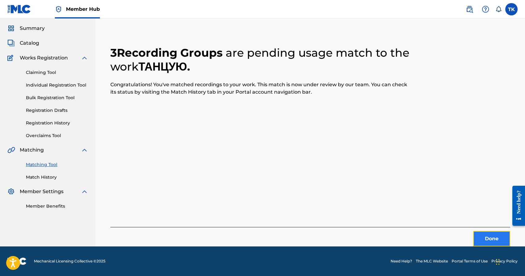
click at [490, 240] on button "Done" at bounding box center [491, 238] width 37 height 15
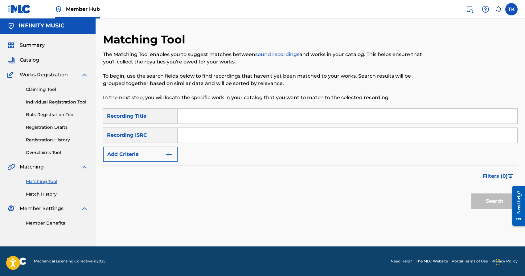
scroll to position [0, 0]
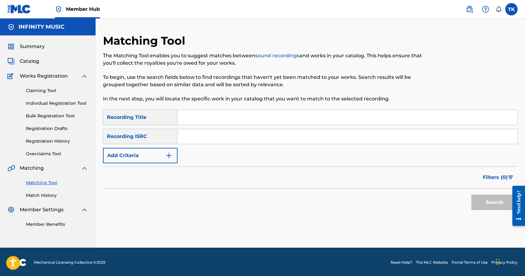
click at [230, 116] on input "Search Form" at bounding box center [348, 117] width 340 height 15
type input "фантазия"
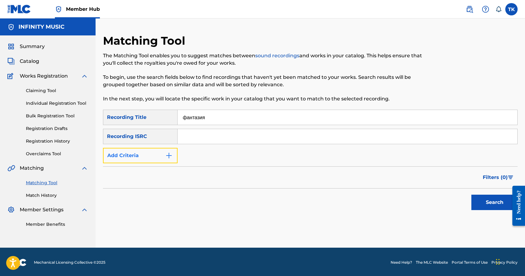
click at [160, 158] on button "Add Criteria" at bounding box center [140, 155] width 75 height 15
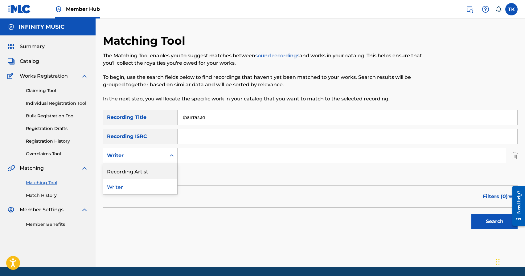
click at [160, 168] on div "Recording Artist" at bounding box center [140, 170] width 74 height 15
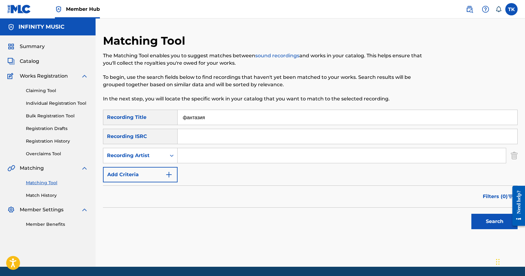
click at [204, 157] on input "Search Form" at bounding box center [342, 155] width 328 height 15
type input "ULUKMANAPO"
click at [474, 220] on button "Search" at bounding box center [494, 221] width 46 height 15
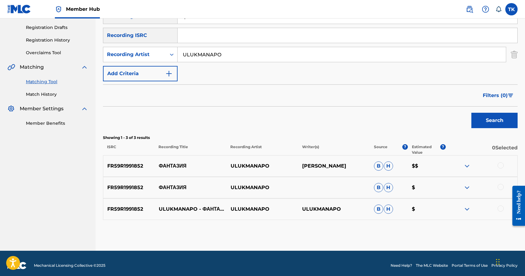
scroll to position [105, 0]
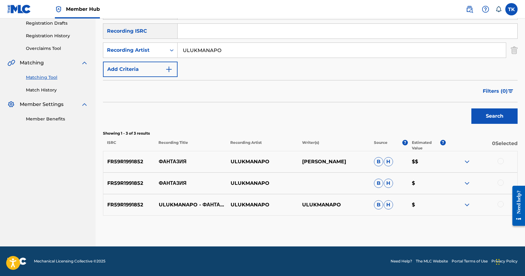
click at [502, 202] on div at bounding box center [501, 204] width 6 height 6
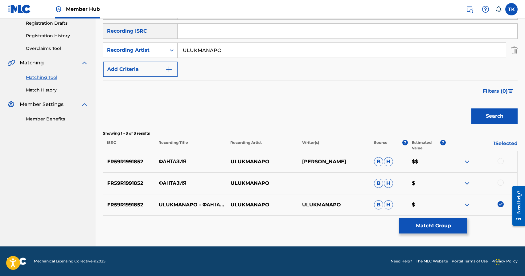
click at [502, 181] on div at bounding box center [501, 183] width 6 height 6
click at [501, 162] on div at bounding box center [501, 161] width 6 height 6
click at [437, 227] on button "Match 3 Groups" at bounding box center [433, 225] width 68 height 15
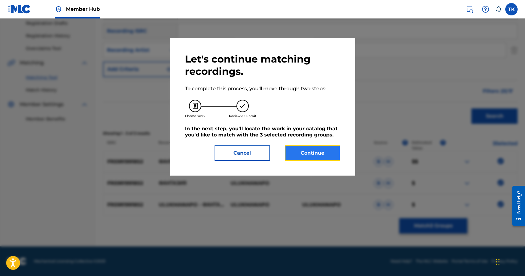
click at [319, 158] on button "Continue" at bounding box center [312, 152] width 55 height 15
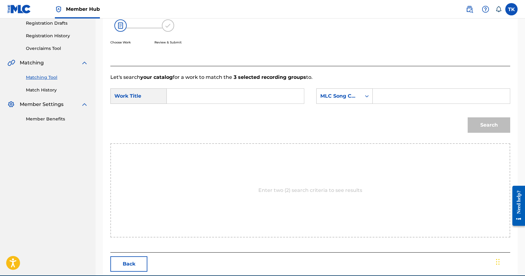
click at [252, 96] on input "Search Form" at bounding box center [235, 96] width 127 height 15
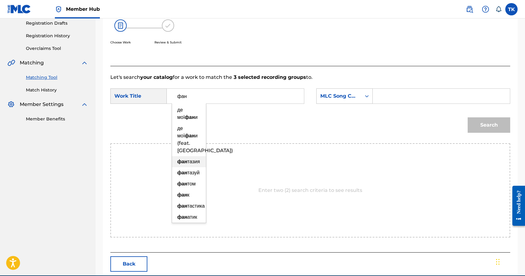
click at [197, 161] on span "тазия" at bounding box center [193, 162] width 13 height 6
type input "фантазия"
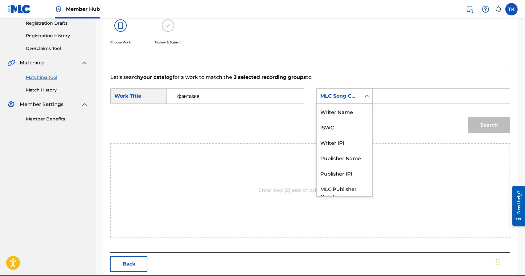
click at [341, 98] on div "MLC Song Code" at bounding box center [338, 95] width 37 height 7
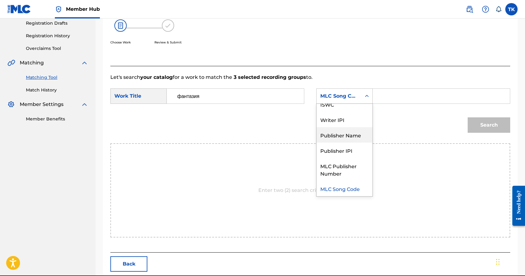
click at [336, 132] on div "Publisher Name" at bounding box center [345, 134] width 56 height 15
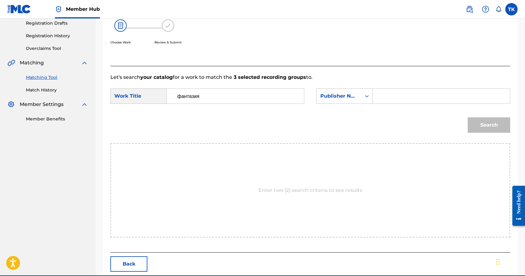
click at [383, 98] on input "Search Form" at bounding box center [441, 96] width 127 height 15
type input "INFINITY MUSIC"
click at [484, 124] on button "Search" at bounding box center [489, 124] width 43 height 15
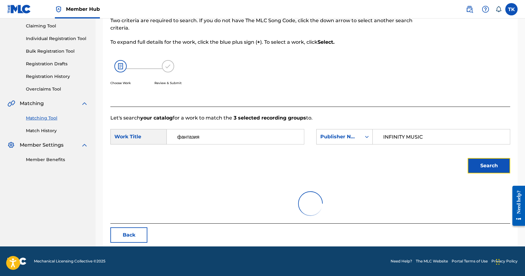
scroll to position [105, 0]
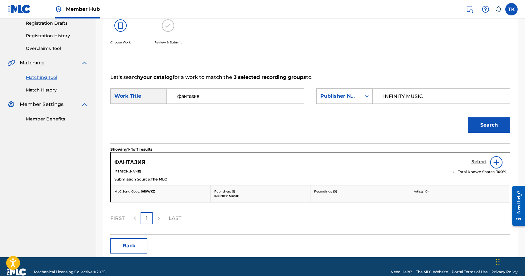
click at [477, 163] on h5 "Select" at bounding box center [478, 162] width 15 height 6
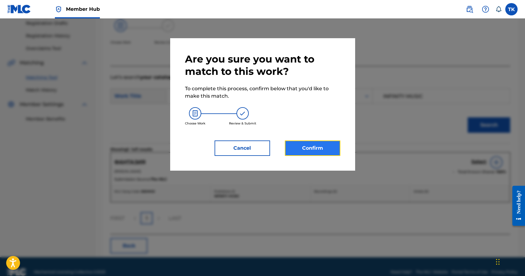
click at [313, 149] on button "Confirm" at bounding box center [312, 148] width 55 height 15
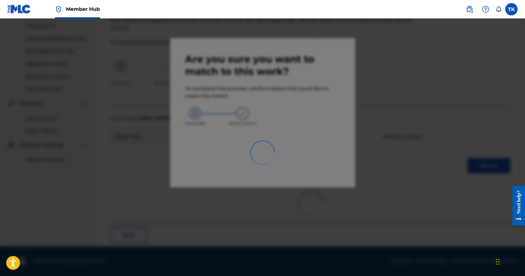
scroll to position [18, 0]
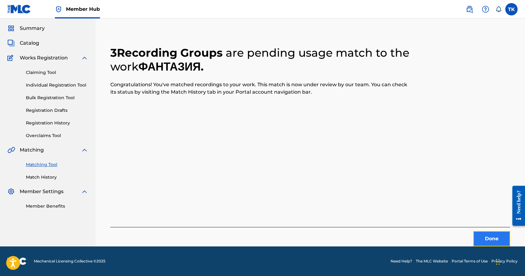
click at [496, 242] on button "Done" at bounding box center [491, 238] width 37 height 15
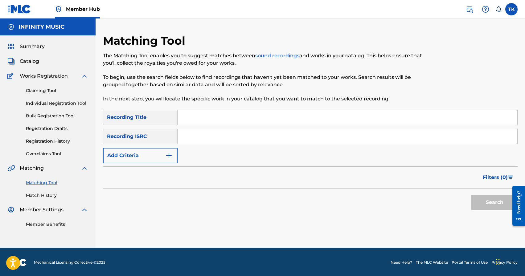
click at [239, 109] on div "Matching Tool The Matching Tool enables you to suggest matches between sound re…" at bounding box center [262, 72] width 319 height 76
click at [239, 113] on input "Search Form" at bounding box center [348, 117] width 340 height 15
type input "спрячь свои слёзы"
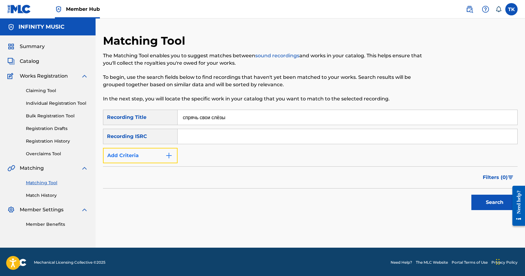
click at [173, 156] on button "Add Criteria" at bounding box center [140, 155] width 75 height 15
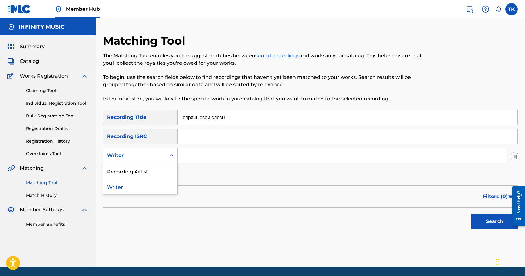
click at [173, 156] on icon "Search Form" at bounding box center [172, 156] width 6 height 6
click at [170, 163] on div "Recording Artist" at bounding box center [140, 170] width 74 height 15
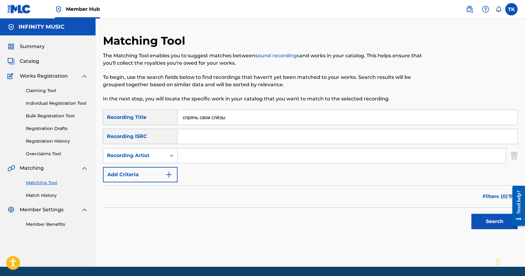
click at [201, 161] on input "Search Form" at bounding box center [342, 155] width 328 height 15
type input "ULUKMANAPO"
click at [480, 221] on button "Search" at bounding box center [494, 221] width 46 height 15
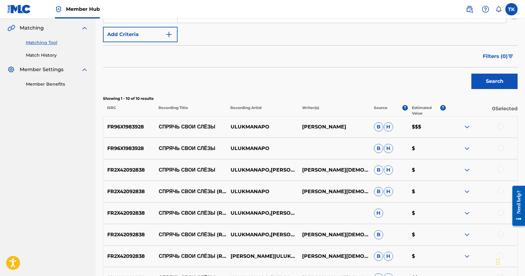
scroll to position [141, 0]
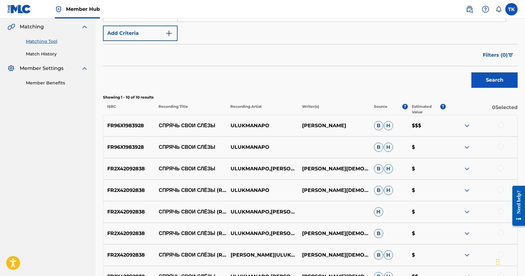
click at [499, 168] on div at bounding box center [501, 168] width 6 height 6
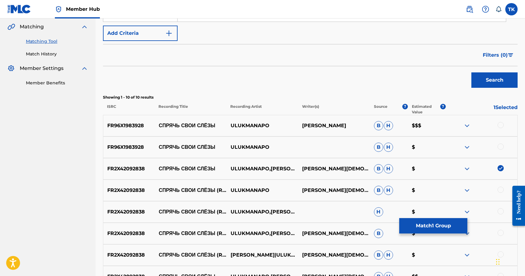
click at [501, 146] on div at bounding box center [501, 147] width 6 height 6
click at [501, 125] on div at bounding box center [501, 125] width 6 height 6
click at [428, 225] on button "Match 3 Groups" at bounding box center [433, 225] width 68 height 15
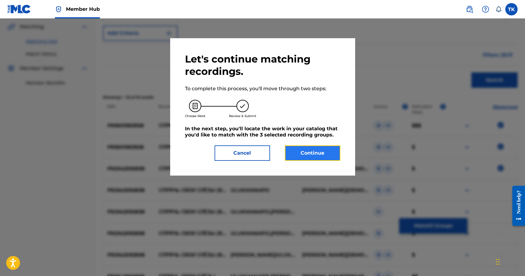
click at [326, 157] on button "Continue" at bounding box center [312, 152] width 55 height 15
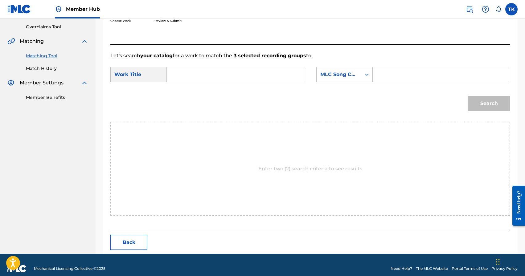
scroll to position [134, 0]
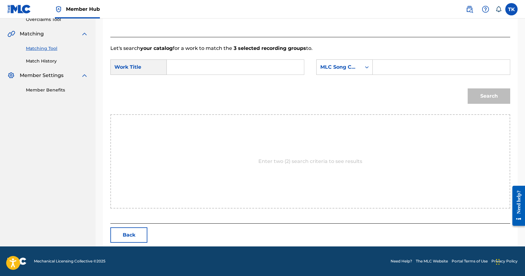
click at [254, 73] on input "Search Form" at bounding box center [235, 67] width 127 height 15
click at [192, 84] on strong "спрячь" at bounding box center [186, 81] width 18 height 6
type input "спрячь свои слёзы"
click at [363, 72] on div "Search Form" at bounding box center [366, 67] width 11 height 11
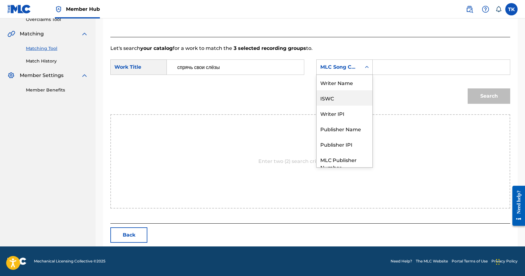
scroll to position [23, 0]
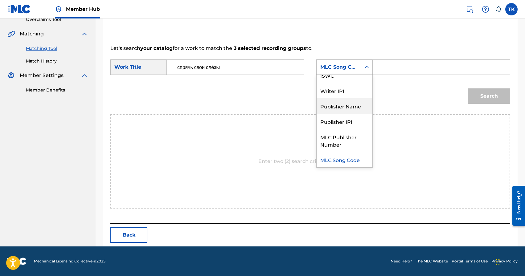
click at [346, 102] on div "Publisher Name" at bounding box center [345, 105] width 56 height 15
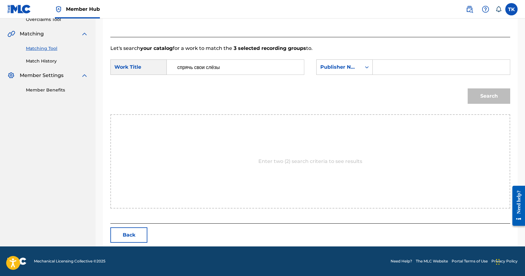
click at [384, 71] on input "Search Form" at bounding box center [441, 67] width 127 height 15
type input "INFINITY MUSIC"
click at [472, 96] on button "Search" at bounding box center [489, 95] width 43 height 15
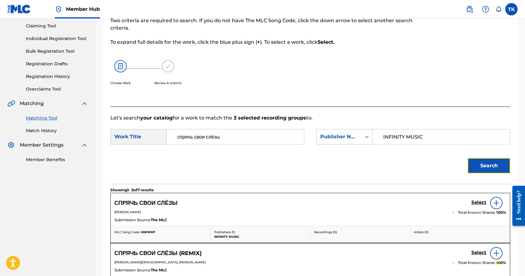
scroll to position [134, 0]
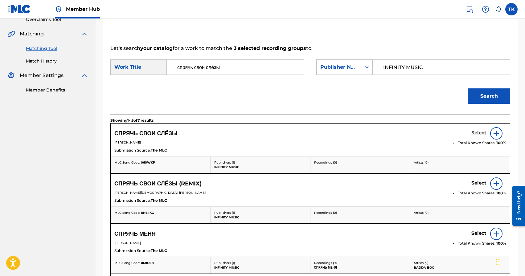
click at [480, 133] on h5 "Select" at bounding box center [478, 133] width 15 height 6
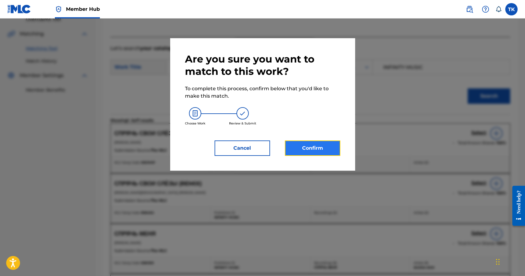
click at [309, 146] on button "Confirm" at bounding box center [312, 148] width 55 height 15
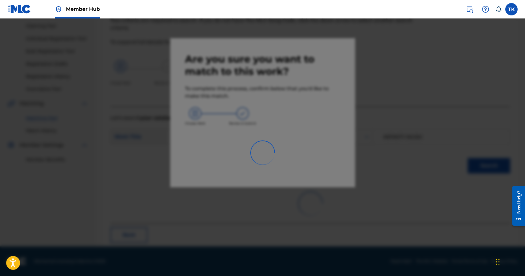
scroll to position [18, 0]
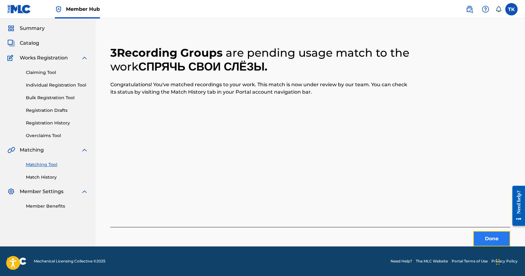
click at [480, 231] on button "Done" at bounding box center [491, 238] width 37 height 15
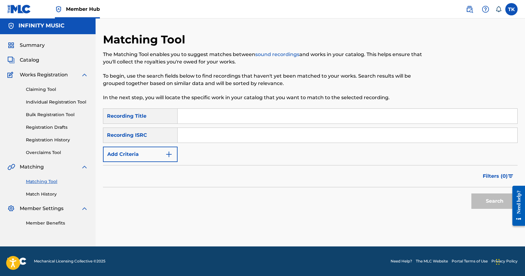
scroll to position [0, 0]
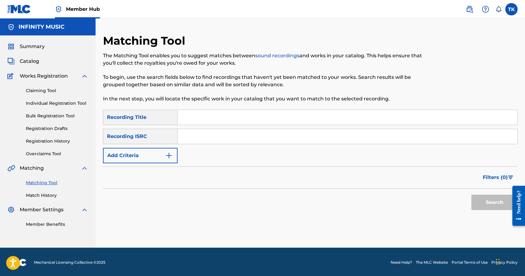
click at [247, 112] on input "Search Form" at bounding box center [348, 117] width 340 height 15
type input "тишка"
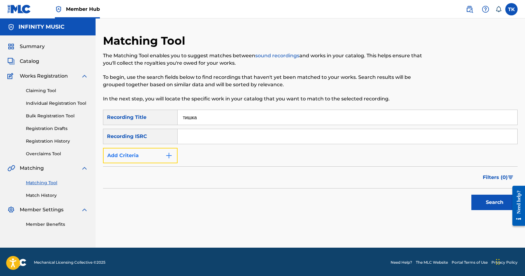
click at [172, 156] on img "Search Form" at bounding box center [168, 155] width 7 height 7
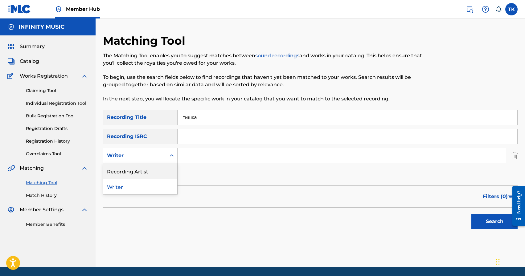
click at [169, 167] on div "Recording Artist" at bounding box center [140, 170] width 74 height 15
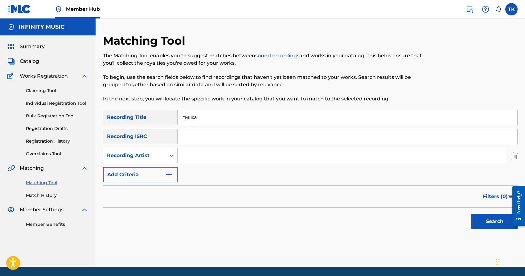
click at [207, 163] on div "Search Form" at bounding box center [342, 155] width 329 height 15
click at [207, 161] on input "Search Form" at bounding box center [342, 155] width 328 height 15
type input "ULUKMANAPO"
click at [478, 217] on button "Search" at bounding box center [494, 221] width 46 height 15
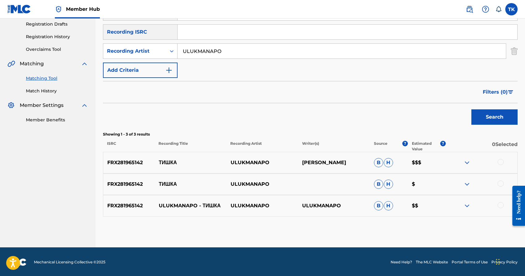
scroll to position [105, 0]
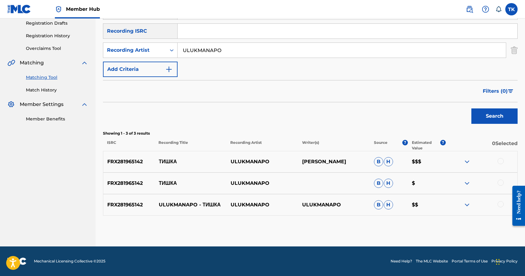
click at [500, 205] on div at bounding box center [501, 204] width 6 height 6
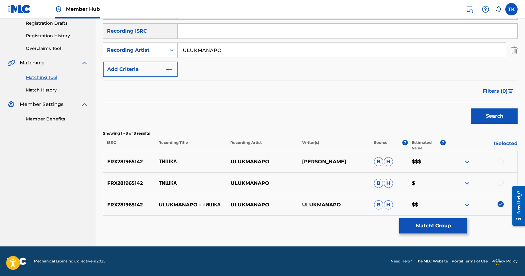
click at [500, 183] on div at bounding box center [501, 183] width 6 height 6
click at [500, 162] on div at bounding box center [501, 161] width 6 height 6
click at [436, 223] on button "Match 3 Groups" at bounding box center [433, 225] width 68 height 15
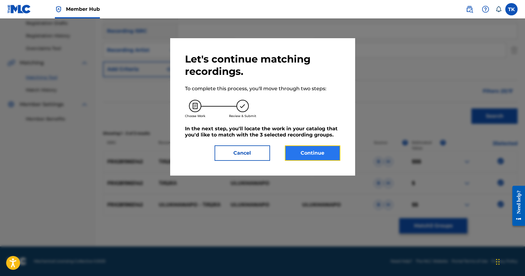
click at [322, 146] on button "Continue" at bounding box center [312, 152] width 55 height 15
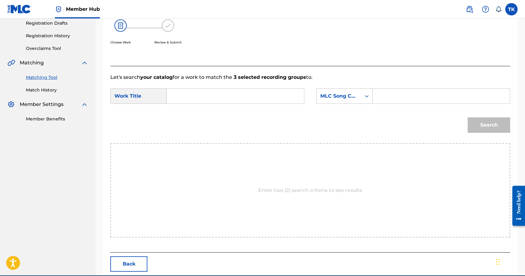
click at [219, 96] on input "Search Form" at bounding box center [235, 96] width 127 height 15
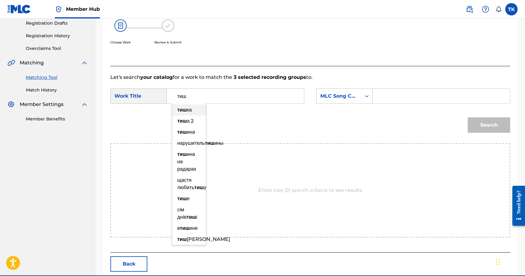
click at [186, 109] on strong "тиш" at bounding box center [182, 110] width 10 height 6
type input "тишка"
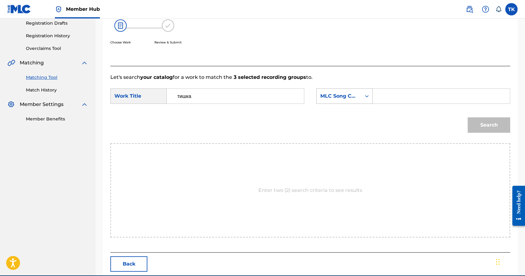
click at [358, 96] on div "MLC Song Code" at bounding box center [339, 96] width 45 height 12
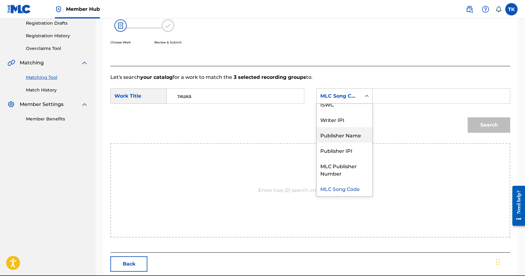
click at [349, 133] on div "Publisher Name" at bounding box center [345, 134] width 56 height 15
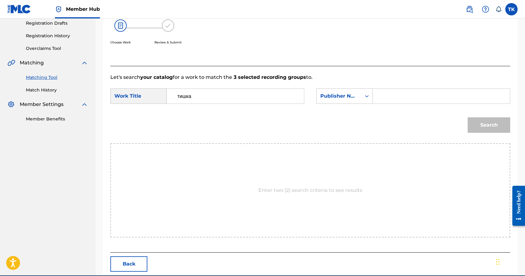
click at [384, 104] on div "SearchWithCriteria92b42d5a-12e2-489d-909c-a36872bb02cc Work Title тишка SearchW…" at bounding box center [310, 97] width 400 height 19
click at [385, 94] on input "Search Form" at bounding box center [441, 96] width 127 height 15
type input "INFINITY MUSIC"
click at [477, 123] on button "Search" at bounding box center [489, 124] width 43 height 15
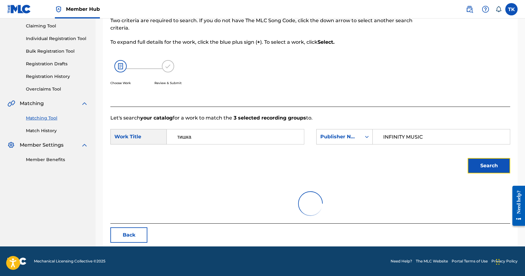
scroll to position [105, 0]
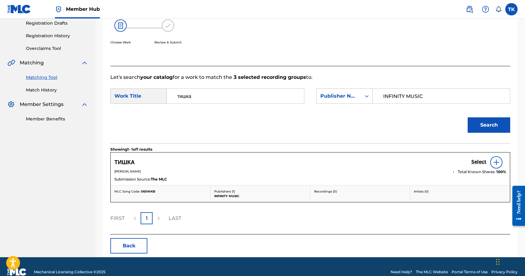
click at [474, 157] on div "Select" at bounding box center [488, 162] width 35 height 12
click at [474, 159] on div "Select" at bounding box center [488, 162] width 35 height 12
click at [474, 160] on h5 "Select" at bounding box center [478, 162] width 15 height 6
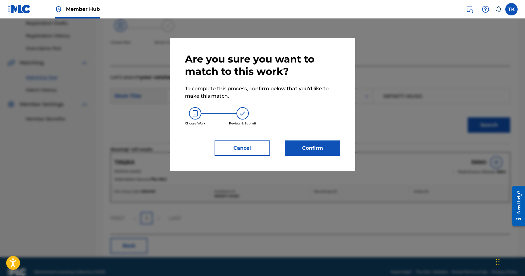
click at [331, 157] on div "Are you sure you want to match to this work? To complete this process, confirm …" at bounding box center [262, 104] width 185 height 133
click at [337, 151] on button "Confirm" at bounding box center [312, 148] width 55 height 15
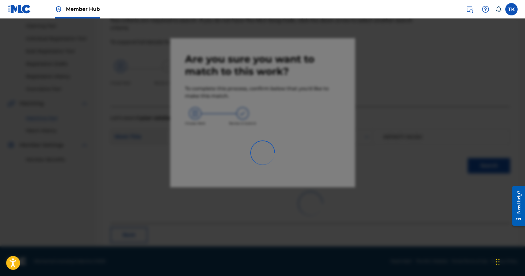
scroll to position [18, 0]
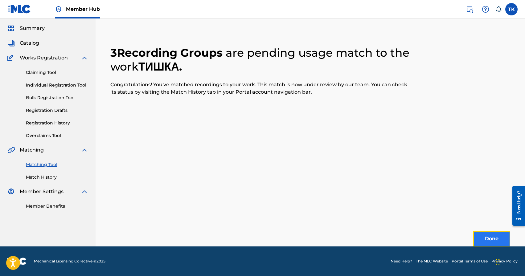
click at [481, 243] on button "Done" at bounding box center [491, 238] width 37 height 15
